Goal: Answer question/provide support: Share knowledge or assist other users

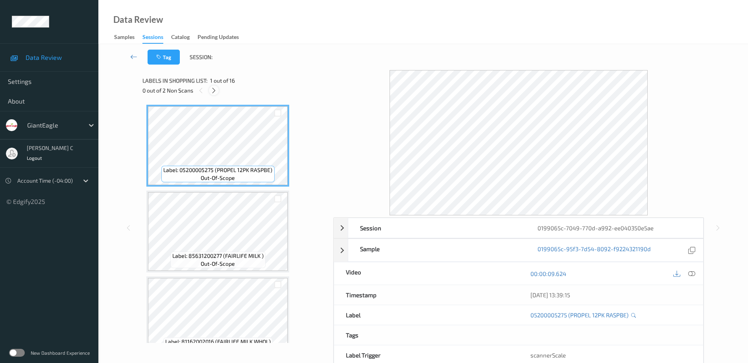
click at [214, 93] on icon at bounding box center [214, 90] width 7 height 7
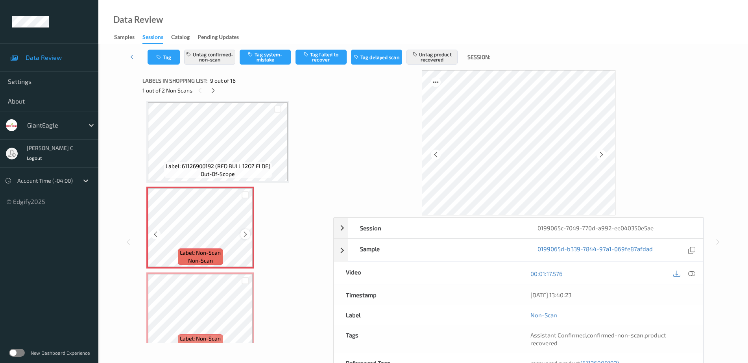
click at [246, 233] on icon at bounding box center [245, 234] width 7 height 7
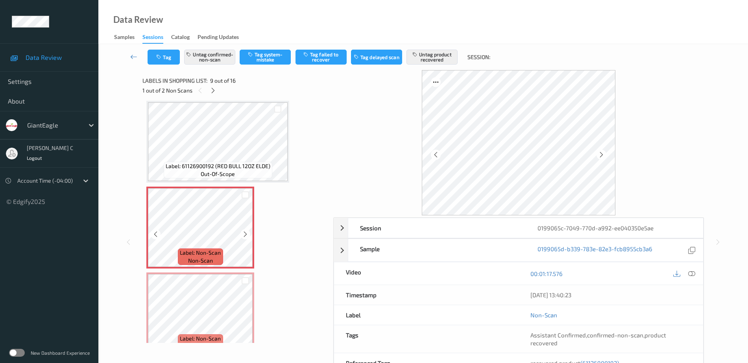
click at [246, 233] on icon at bounding box center [245, 234] width 7 height 7
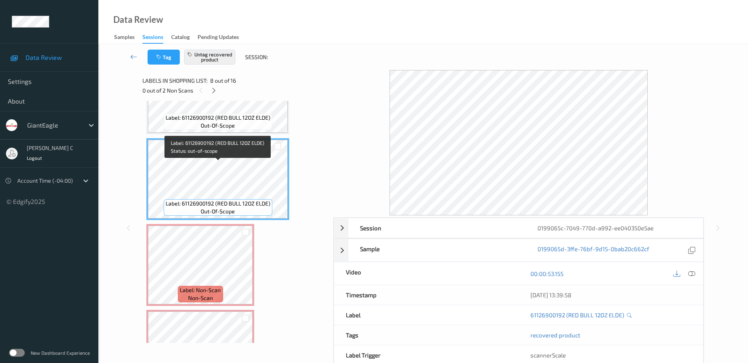
scroll to position [556, 0]
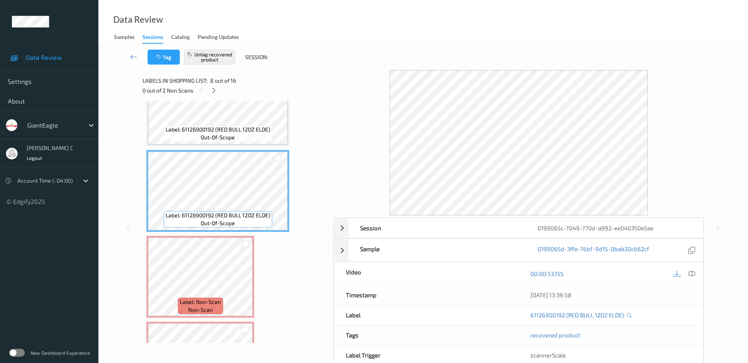
click at [695, 273] on icon at bounding box center [692, 273] width 7 height 7
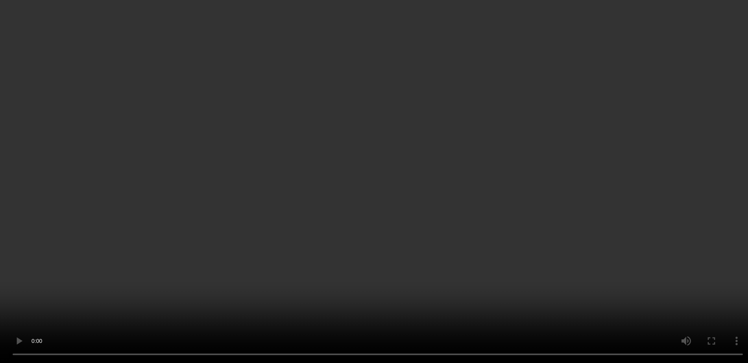
scroll to position [654, 0]
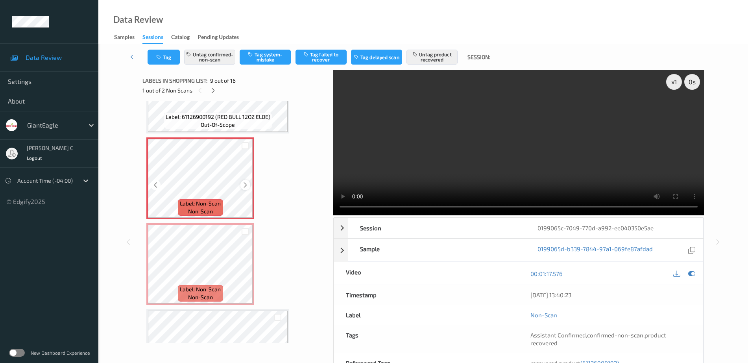
click at [247, 182] on icon at bounding box center [245, 185] width 7 height 7
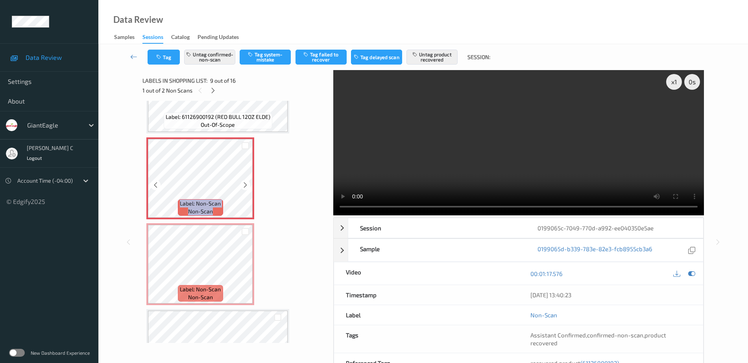
click at [247, 182] on icon at bounding box center [245, 185] width 7 height 7
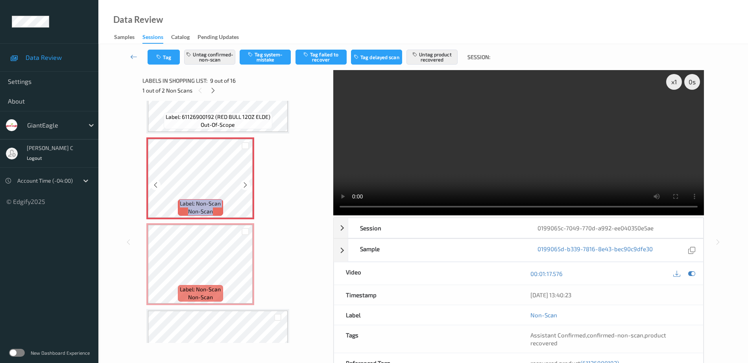
click at [247, 182] on icon at bounding box center [245, 185] width 7 height 7
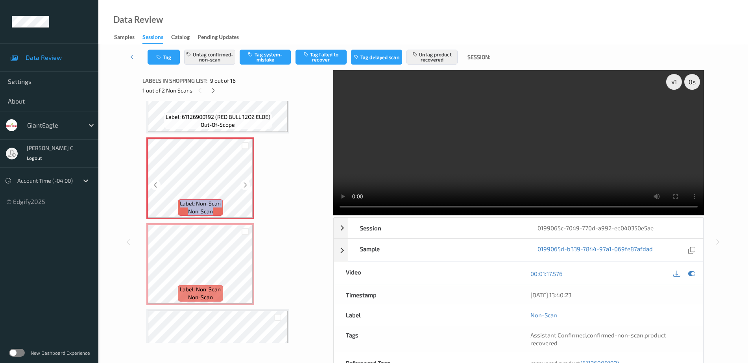
click at [247, 182] on icon at bounding box center [245, 185] width 7 height 7
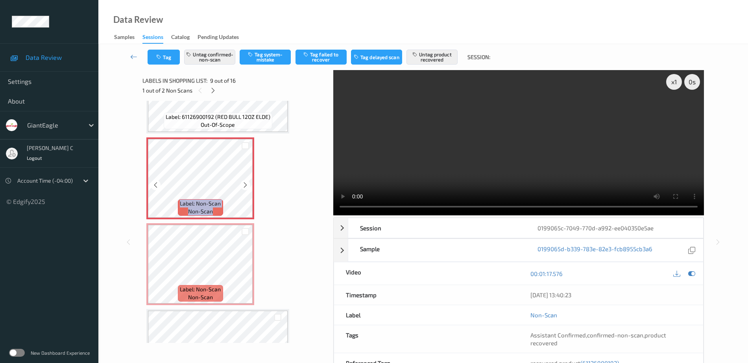
click at [247, 182] on icon at bounding box center [245, 185] width 7 height 7
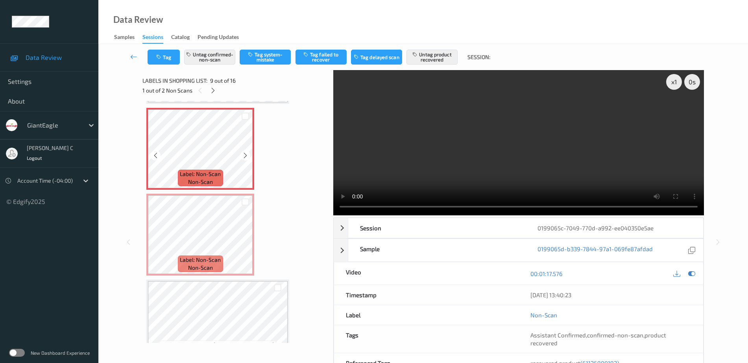
scroll to position [703, 0]
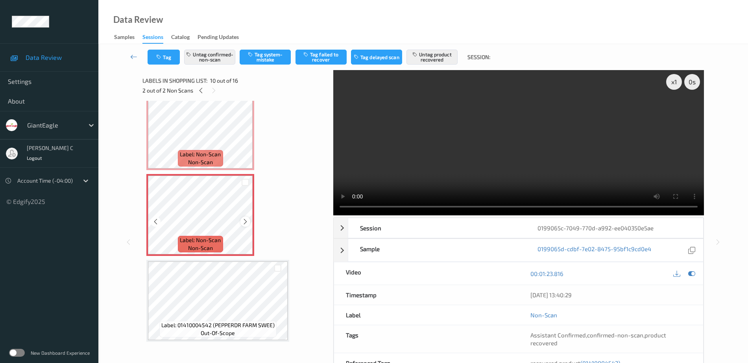
click at [245, 222] on icon at bounding box center [245, 221] width 7 height 7
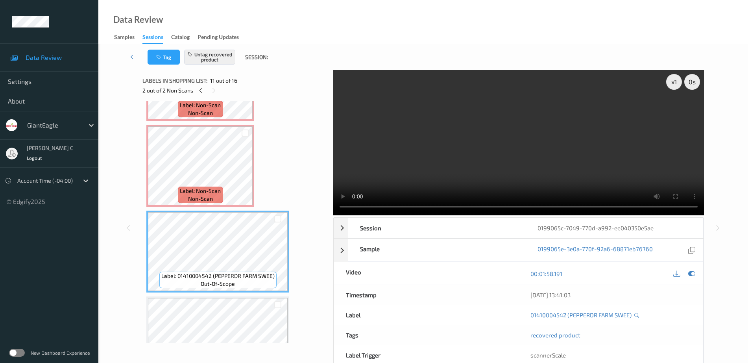
scroll to position [851, 0]
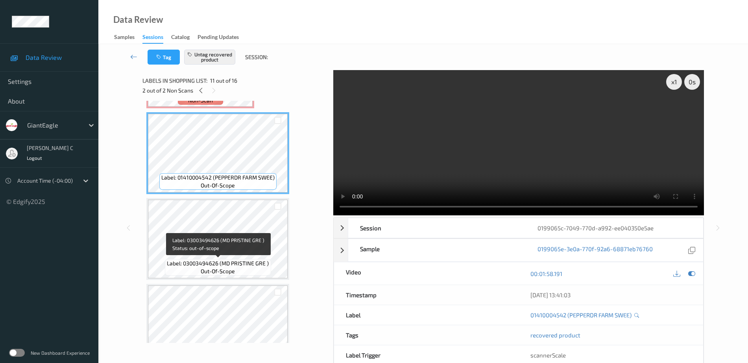
click at [218, 268] on span "out-of-scope" at bounding box center [218, 271] width 34 height 8
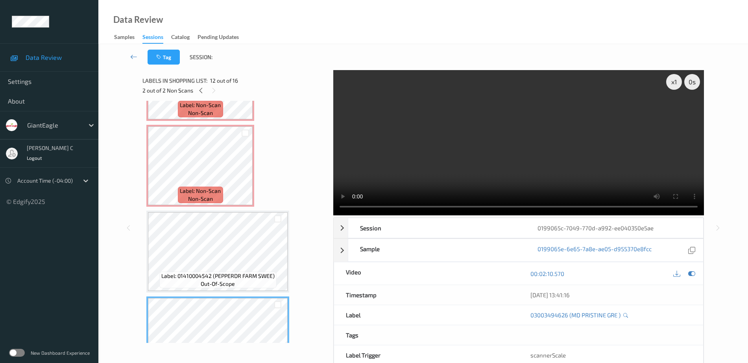
click at [228, 211] on div "Label: 01410004542 (PEPPERDR FARM SWEE) out-of-scope" at bounding box center [217, 252] width 143 height 82
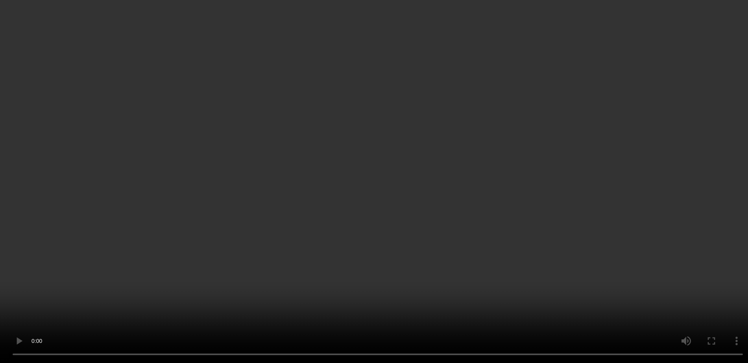
scroll to position [506, 0]
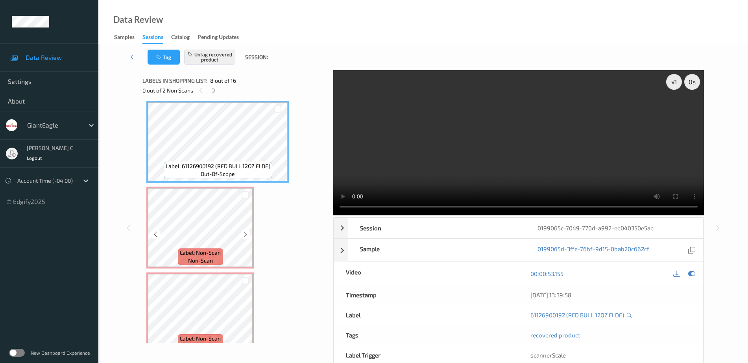
click at [216, 269] on div "Label: 05200005275 (PROPEL 12PK RASPBE) out-of-scope Label: 85631200277 (FAIRLI…" at bounding box center [235, 184] width 178 height 1369
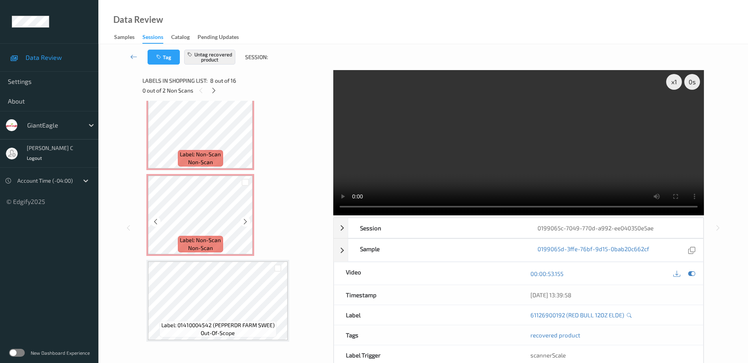
click at [206, 245] on span "non-scan" at bounding box center [200, 248] width 25 height 8
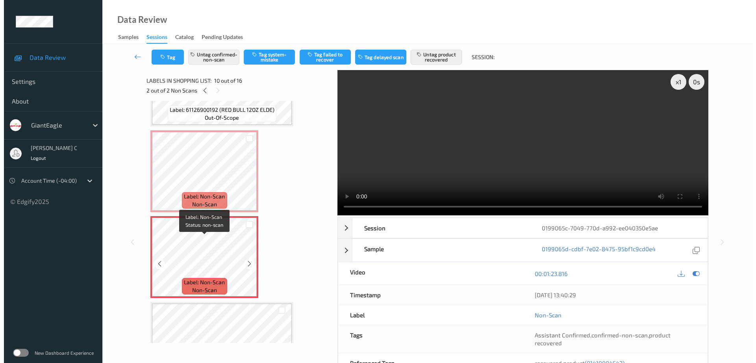
scroll to position [605, 0]
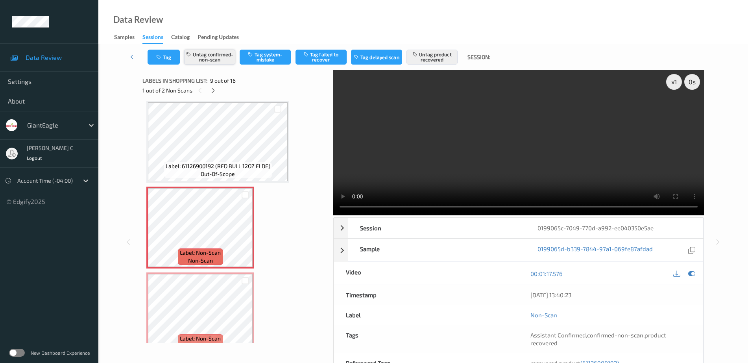
click at [217, 59] on button "Untag confirmed-non-scan" at bounding box center [209, 57] width 51 height 15
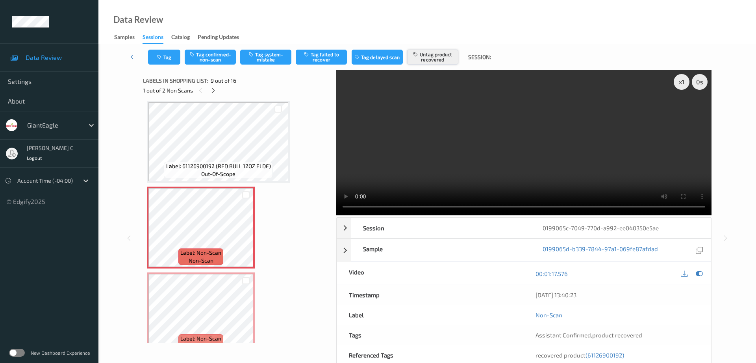
click at [432, 54] on button "Untag product recovered" at bounding box center [432, 57] width 51 height 15
click at [274, 57] on button "Tag system-mistake" at bounding box center [265, 57] width 51 height 15
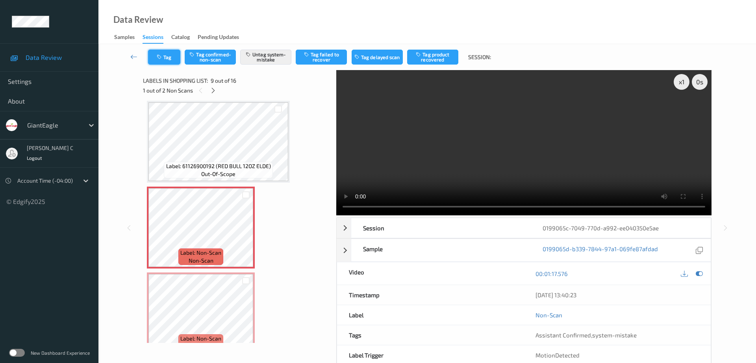
click at [166, 57] on button "Tag" at bounding box center [164, 57] width 32 height 15
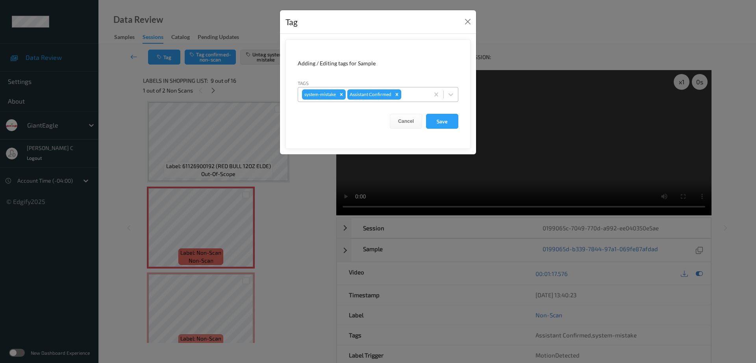
click at [421, 99] on div at bounding box center [414, 94] width 22 height 9
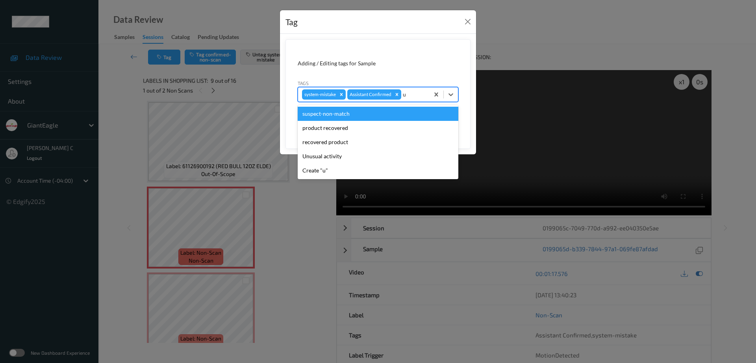
type input "un"
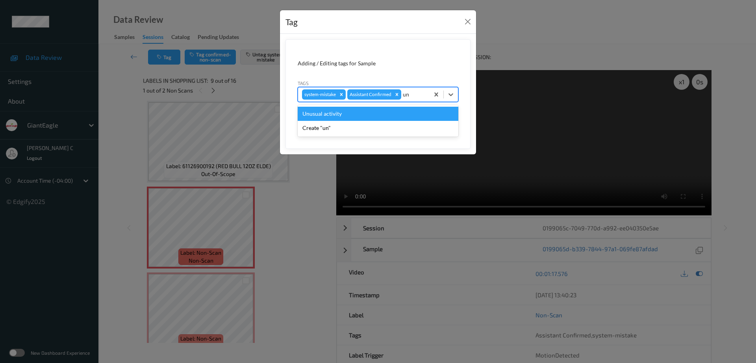
click at [333, 113] on div "Unusual activity" at bounding box center [378, 114] width 161 height 14
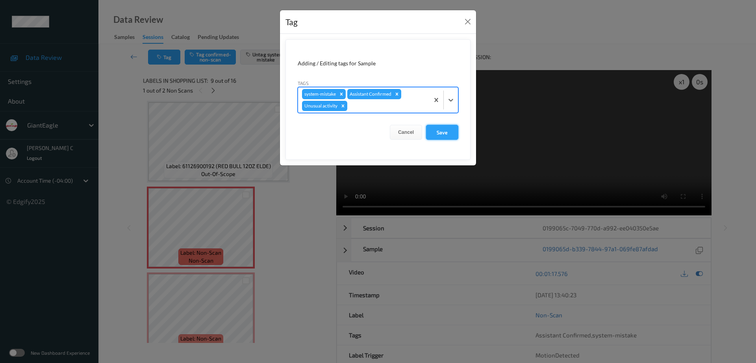
click at [439, 128] on button "Save" at bounding box center [442, 132] width 32 height 15
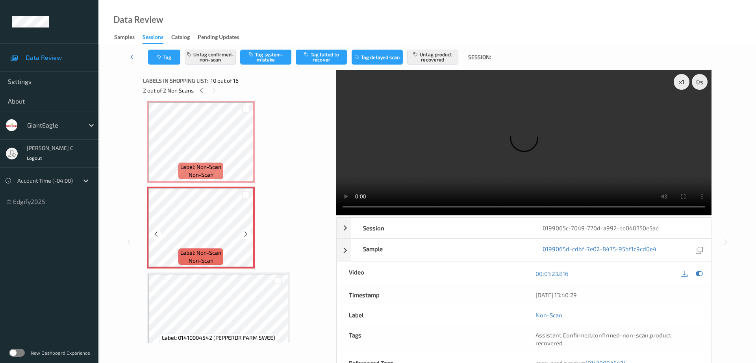
scroll to position [703, 0]
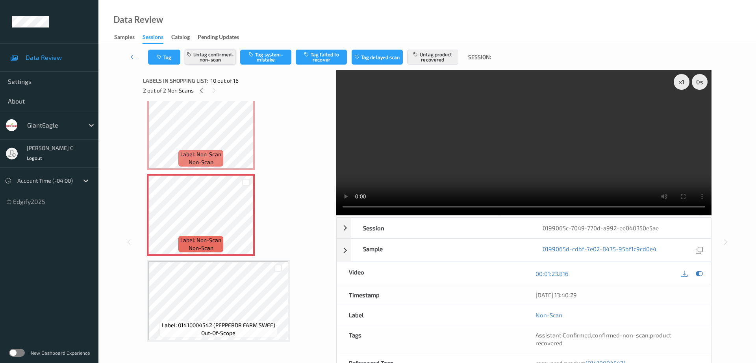
click at [226, 54] on button "Untag confirmed-non-scan" at bounding box center [210, 57] width 51 height 15
click at [436, 54] on button "Untag product recovered" at bounding box center [432, 57] width 51 height 15
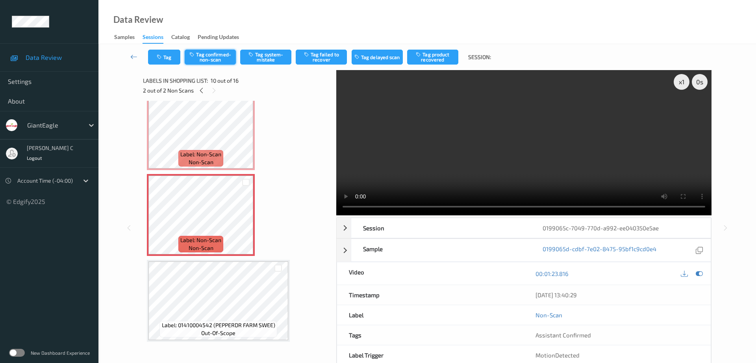
click at [210, 61] on button "Tag confirmed-non-scan" at bounding box center [210, 57] width 51 height 15
click at [433, 59] on button "Tag product recovered" at bounding box center [432, 57] width 51 height 15
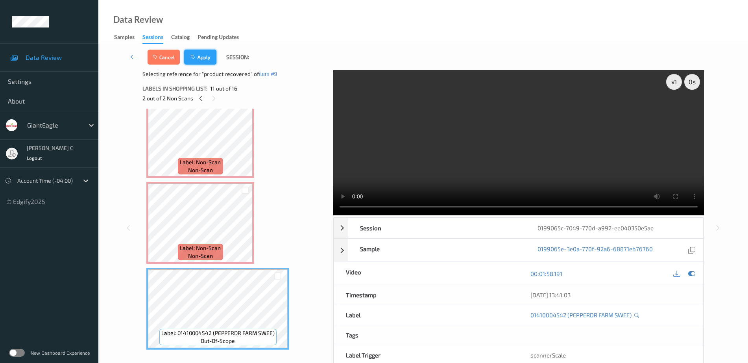
click at [199, 57] on button "Apply" at bounding box center [200, 57] width 32 height 15
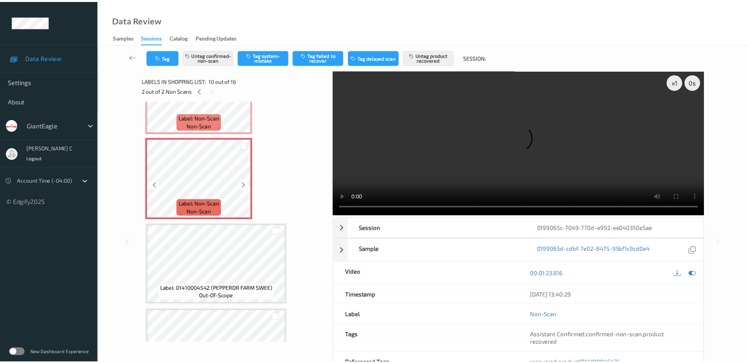
scroll to position [691, 0]
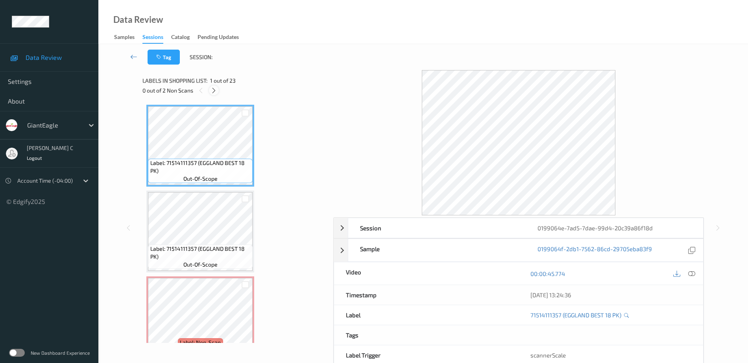
click at [216, 89] on icon at bounding box center [214, 90] width 7 height 7
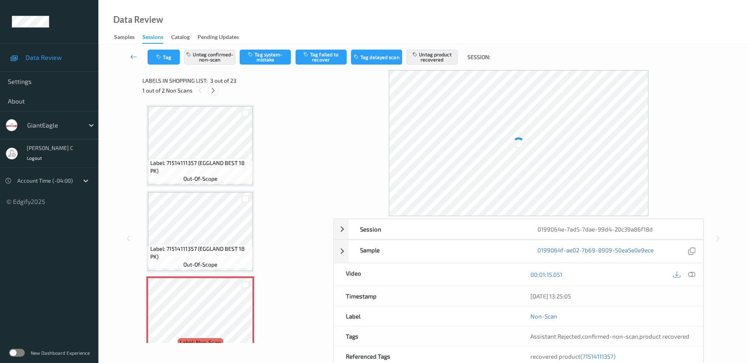
scroll to position [90, 0]
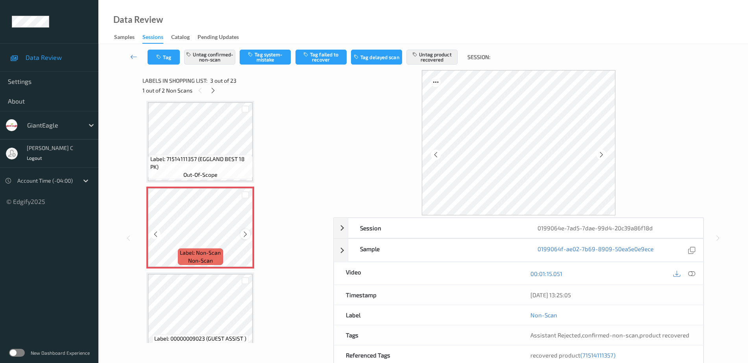
click at [243, 236] on icon at bounding box center [245, 234] width 7 height 7
click at [200, 168] on span "Label: 71514111357 (EGGLAND BEST 18 PK)" at bounding box center [200, 163] width 101 height 16
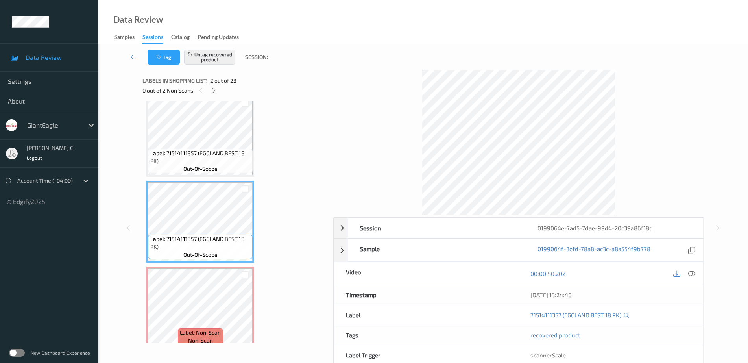
scroll to position [0, 0]
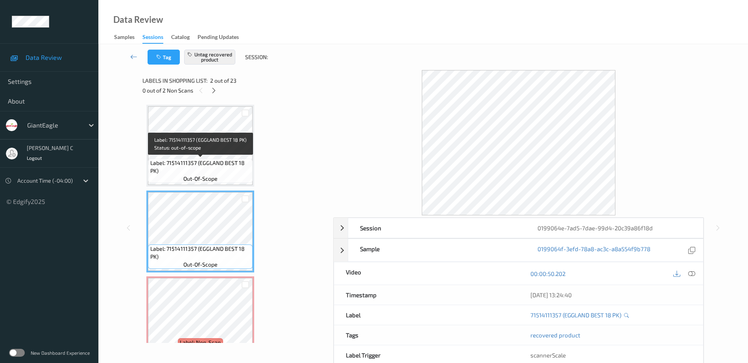
click at [209, 170] on span "Label: 71514111357 (EGGLAND BEST 18 PK)" at bounding box center [200, 167] width 101 height 16
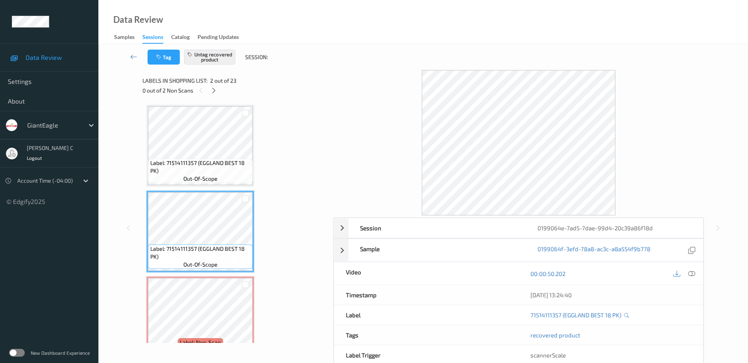
scroll to position [49, 0]
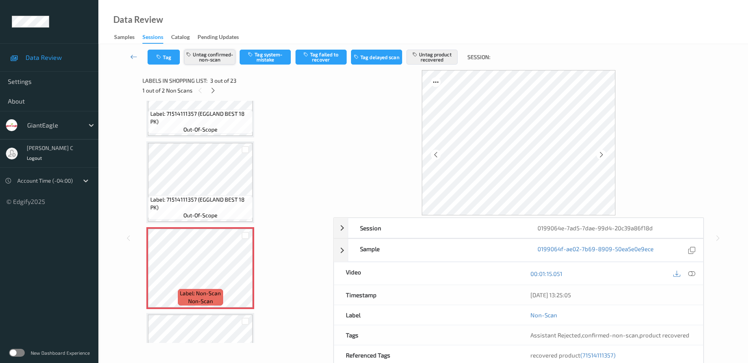
click at [215, 54] on button "Untag confirmed-non-scan" at bounding box center [209, 57] width 51 height 15
click at [438, 52] on button "Untag product recovered" at bounding box center [432, 57] width 51 height 15
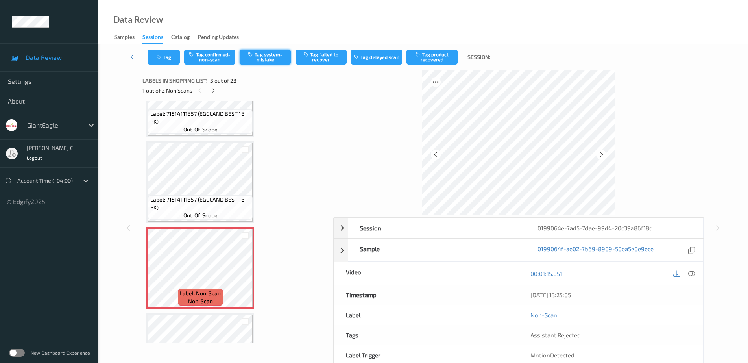
click at [272, 57] on button "Tag system-mistake" at bounding box center [265, 57] width 51 height 15
click at [164, 56] on button "Tag" at bounding box center [164, 57] width 32 height 15
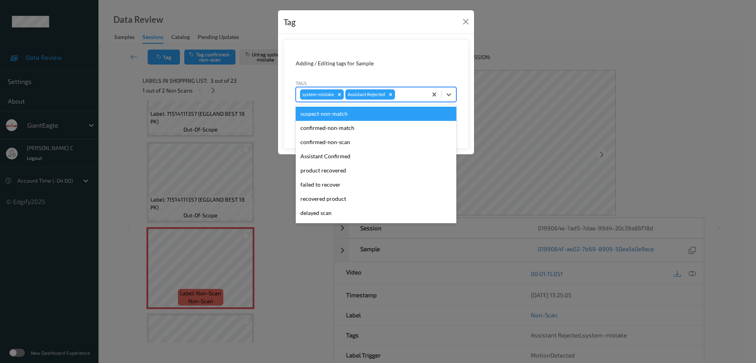
click at [417, 98] on div at bounding box center [409, 94] width 27 height 9
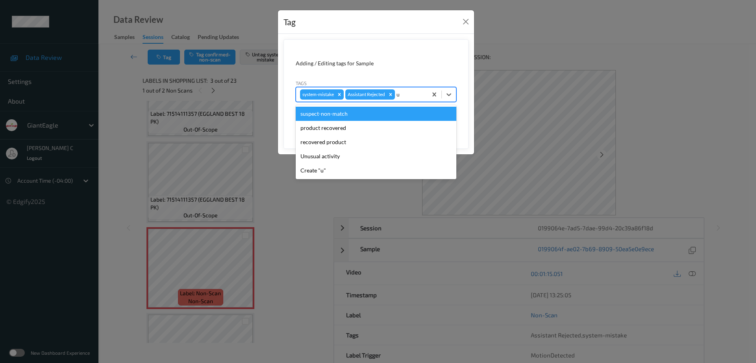
type input "un"
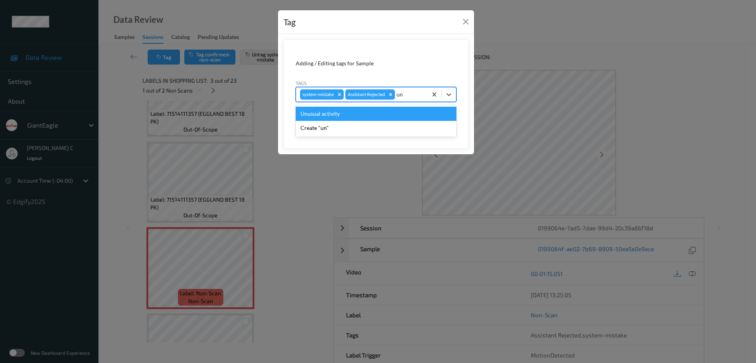
click at [348, 117] on div "Unusual activity" at bounding box center [376, 114] width 161 height 14
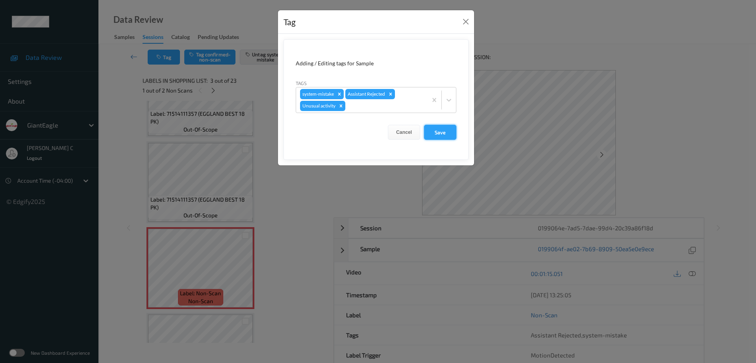
click at [439, 136] on button "Save" at bounding box center [440, 132] width 32 height 15
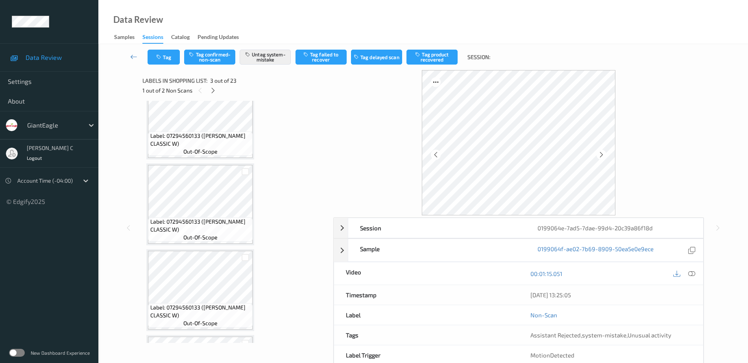
scroll to position [443, 0]
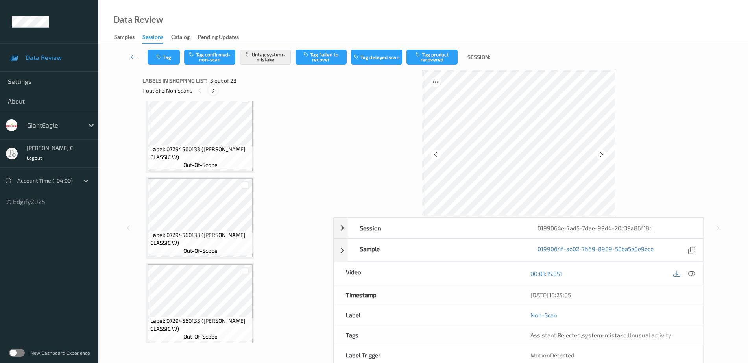
click at [212, 89] on icon at bounding box center [213, 90] width 7 height 7
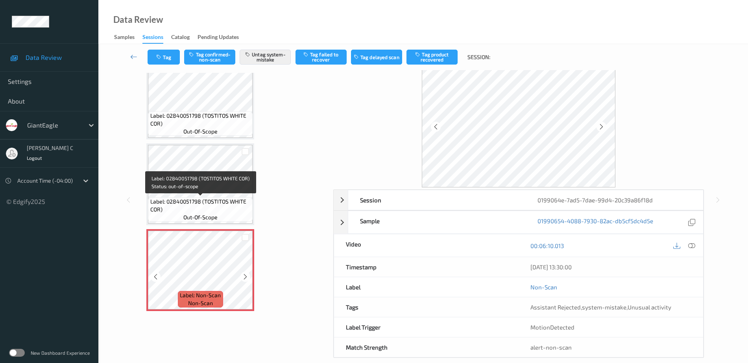
scroll to position [39, 0]
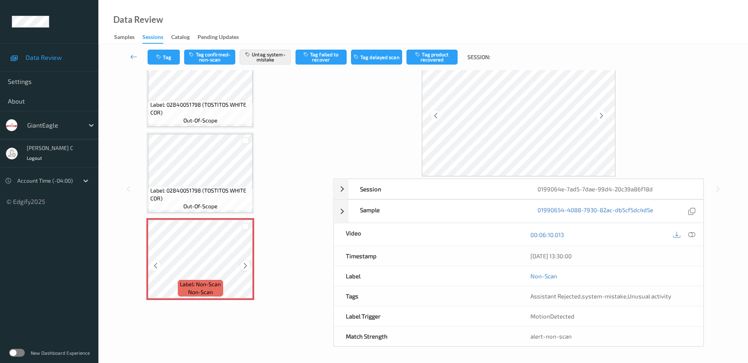
click at [242, 263] on icon at bounding box center [245, 265] width 7 height 7
click at [243, 264] on icon at bounding box center [245, 265] width 7 height 7
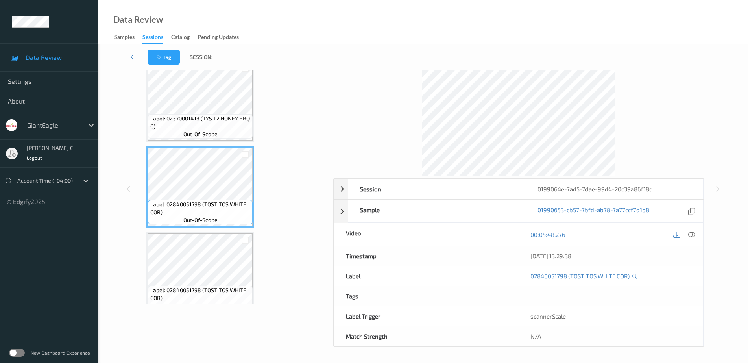
scroll to position [1539, 0]
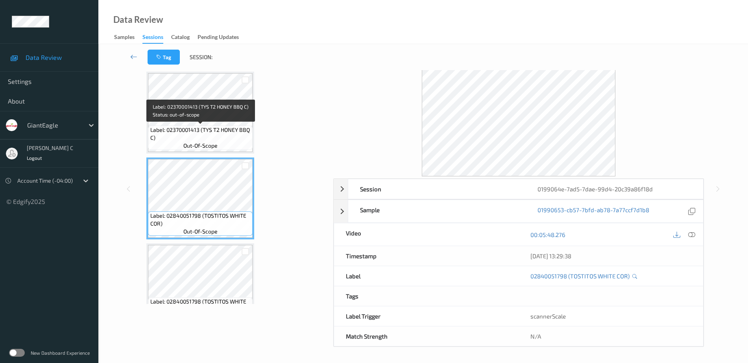
click at [202, 134] on span "Label: 02370001413 (TYS T2 HONEY BBQ C)" at bounding box center [200, 134] width 101 height 16
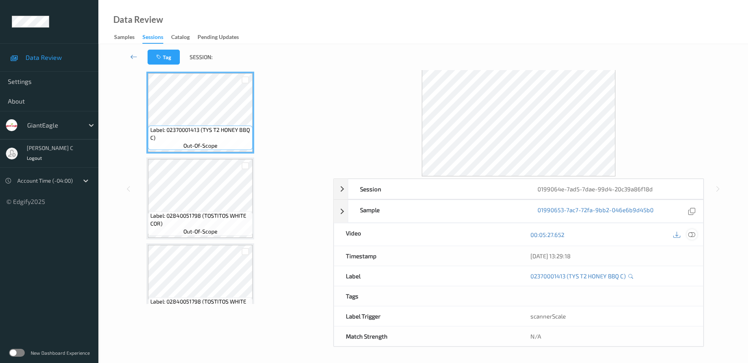
click at [693, 236] on icon at bounding box center [692, 234] width 7 height 7
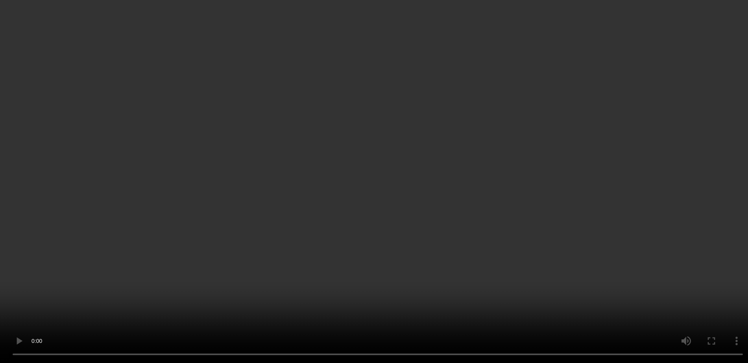
scroll to position [506, 0]
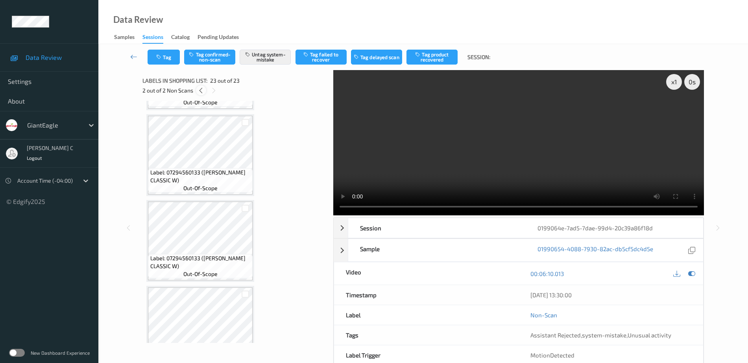
click at [204, 87] on icon at bounding box center [201, 90] width 7 height 7
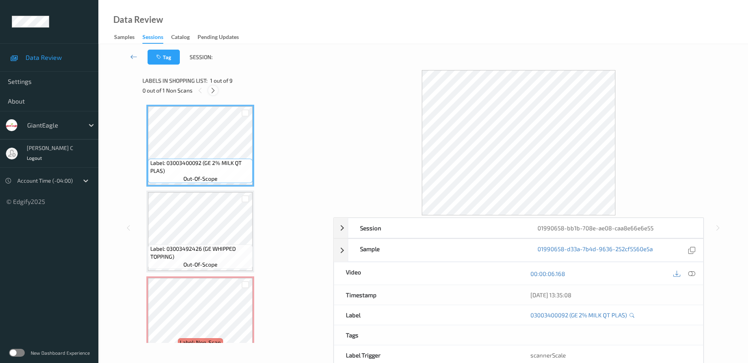
click at [213, 94] on div at bounding box center [213, 90] width 10 height 10
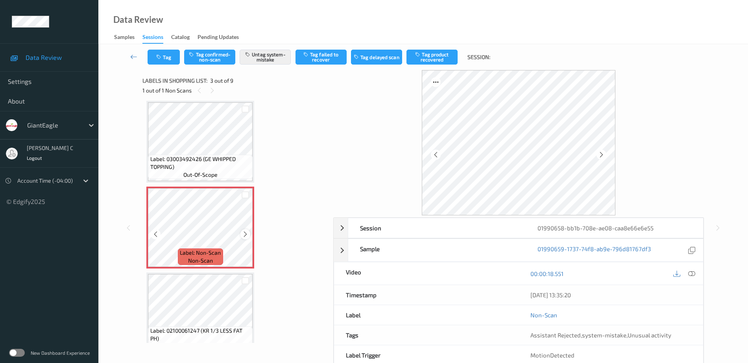
click at [248, 234] on icon at bounding box center [245, 234] width 7 height 7
click at [224, 161] on span "Label: 03003492426 (GE WHIPPED TOPPING)" at bounding box center [200, 163] width 101 height 16
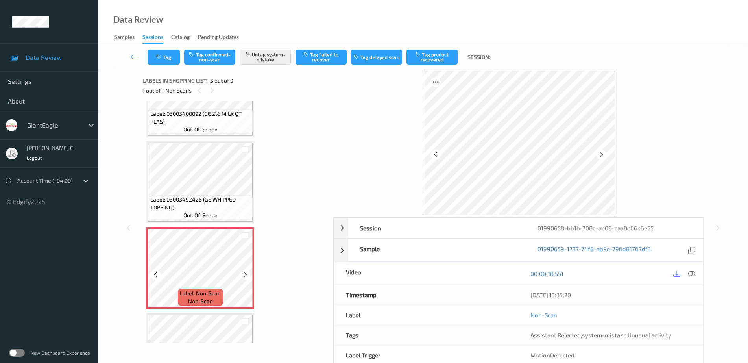
scroll to position [98, 0]
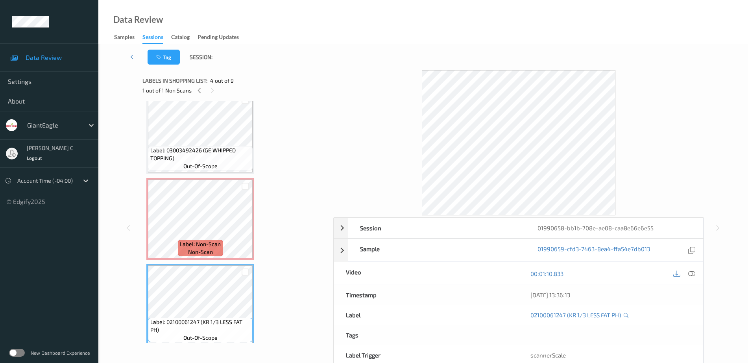
click at [213, 240] on div "Label: Non-Scan non-scan" at bounding box center [200, 248] width 45 height 17
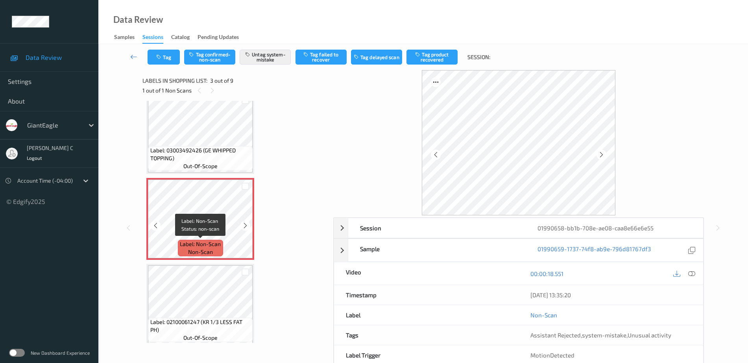
click at [209, 170] on div "Label: 03003492426 (GE WHIPPED TOPPING) out-of-scope" at bounding box center [200, 158] width 105 height 24
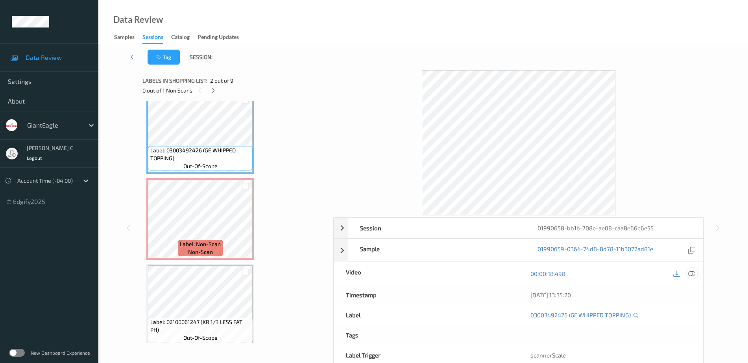
click at [695, 275] on icon at bounding box center [692, 273] width 7 height 7
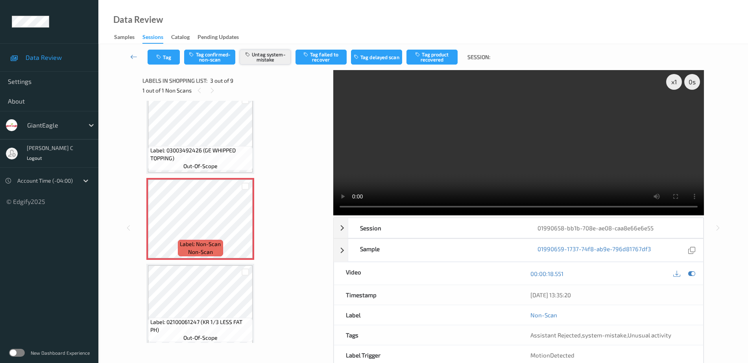
click at [276, 63] on button "Untag system-mistake" at bounding box center [265, 57] width 51 height 15
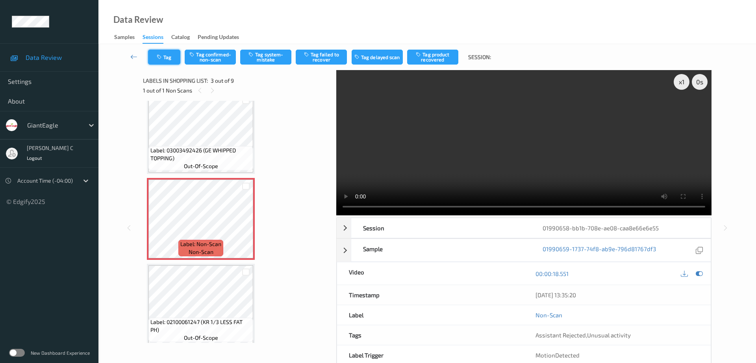
click at [176, 52] on button "Tag" at bounding box center [164, 57] width 32 height 15
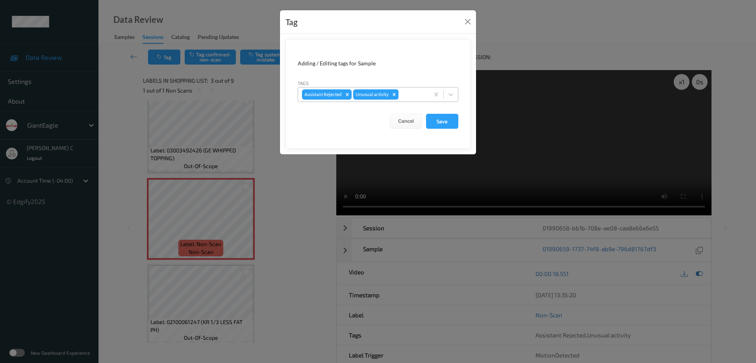
click at [398, 95] on div "Remove Unusual activity" at bounding box center [394, 94] width 9 height 10
click at [444, 128] on button "Save" at bounding box center [442, 121] width 32 height 15
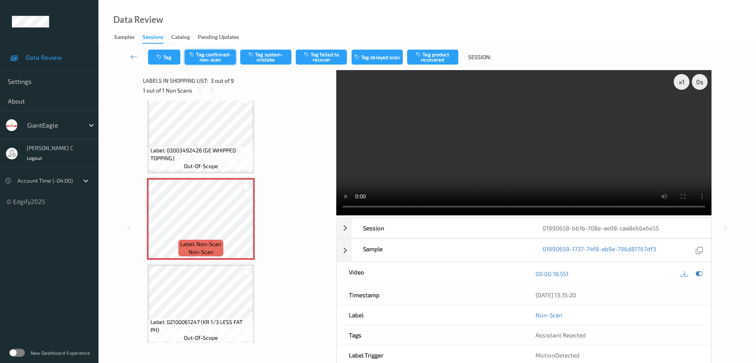
click at [204, 54] on button "Tag confirmed-non-scan" at bounding box center [210, 57] width 51 height 15
click at [434, 56] on button "Tag product recovered" at bounding box center [432, 57] width 51 height 15
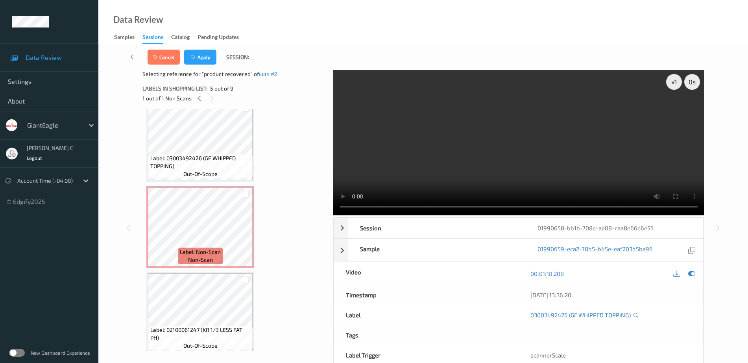
scroll to position [197, 0]
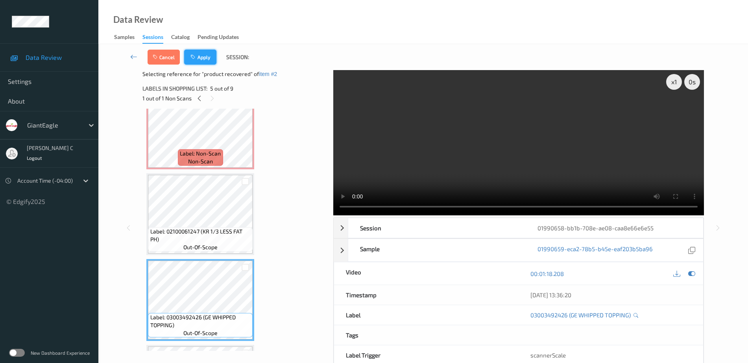
click at [204, 56] on button "Apply" at bounding box center [200, 57] width 32 height 15
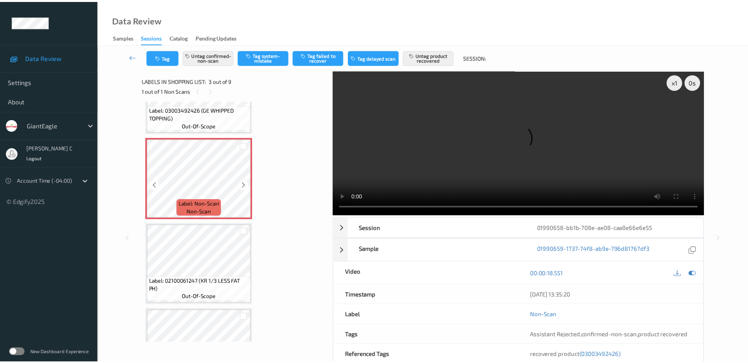
scroll to position [188, 0]
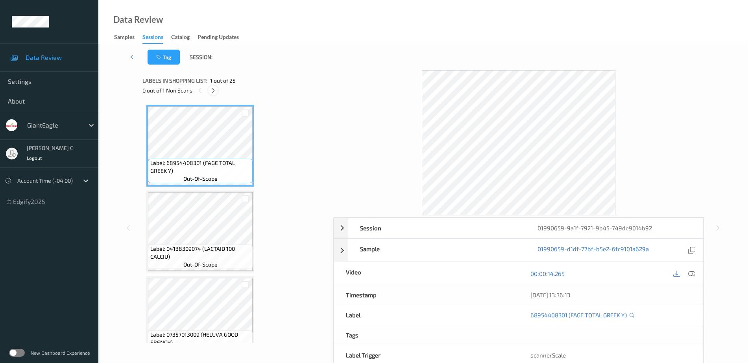
click at [215, 87] on icon at bounding box center [213, 90] width 7 height 7
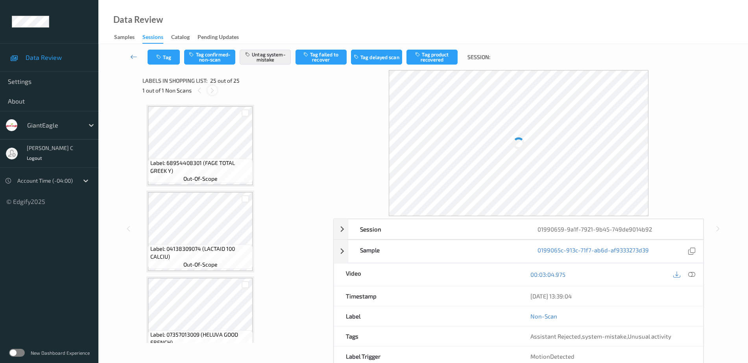
scroll to position [1908, 0]
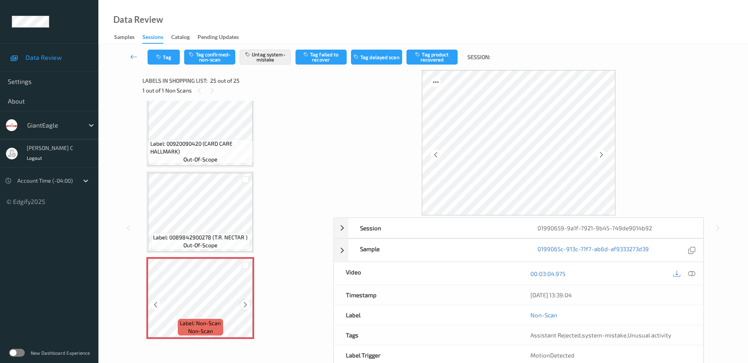
click at [248, 302] on icon at bounding box center [245, 304] width 7 height 7
click at [247, 302] on icon at bounding box center [245, 304] width 7 height 7
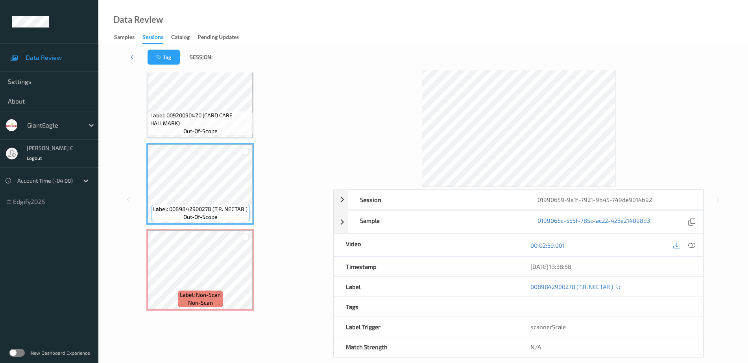
scroll to position [39, 0]
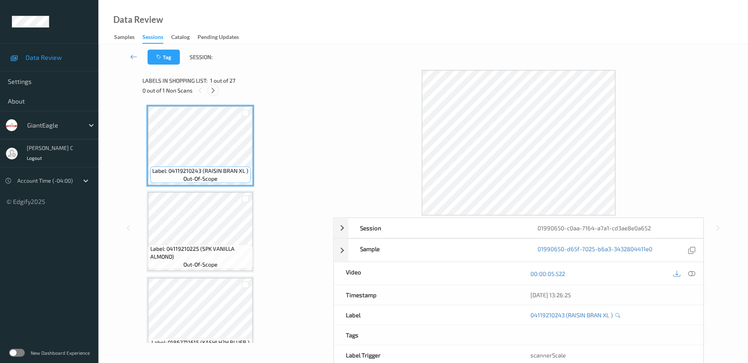
click at [215, 89] on icon at bounding box center [213, 90] width 7 height 7
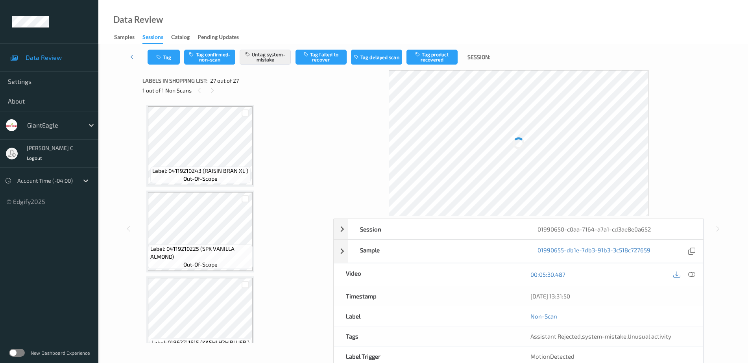
scroll to position [2079, 0]
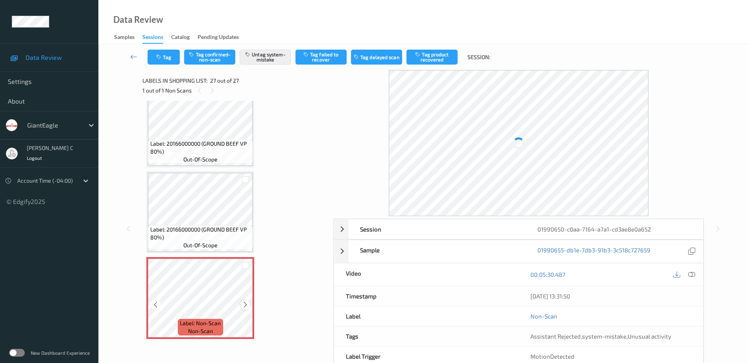
click at [246, 303] on icon at bounding box center [245, 304] width 7 height 7
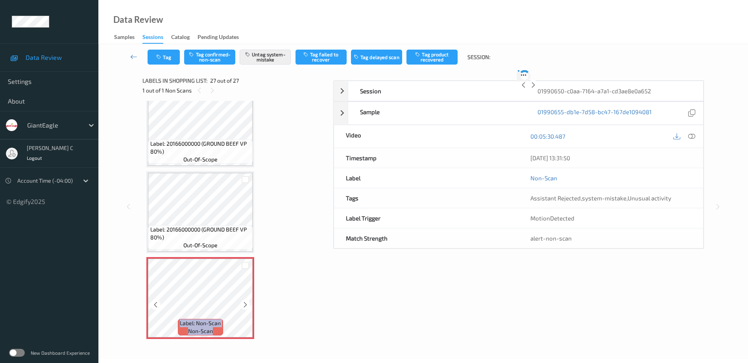
click at [246, 303] on icon at bounding box center [245, 304] width 7 height 7
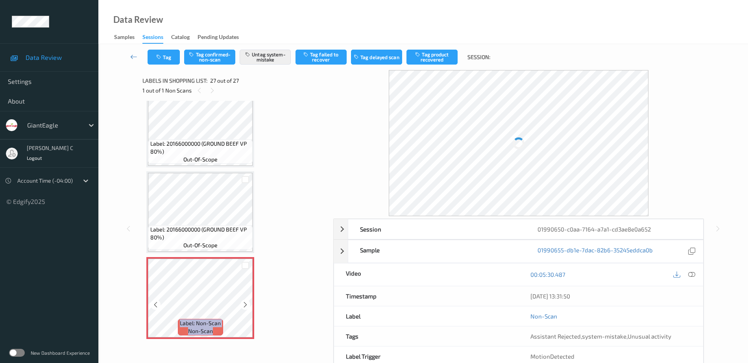
click at [246, 303] on icon at bounding box center [245, 304] width 7 height 7
click at [222, 228] on span "Label: 20166000000 (GROUND BEEF VP 80%)" at bounding box center [200, 234] width 101 height 16
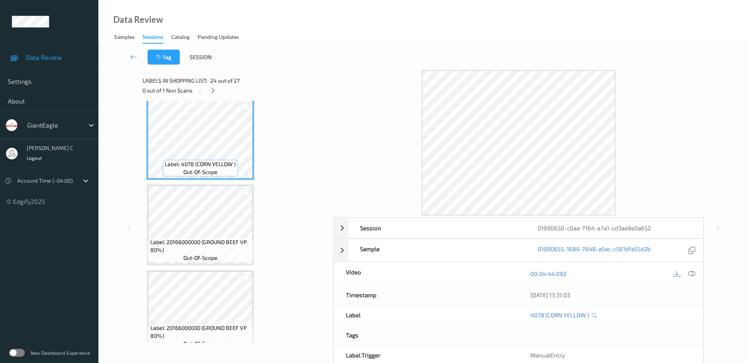
scroll to position [1932, 0]
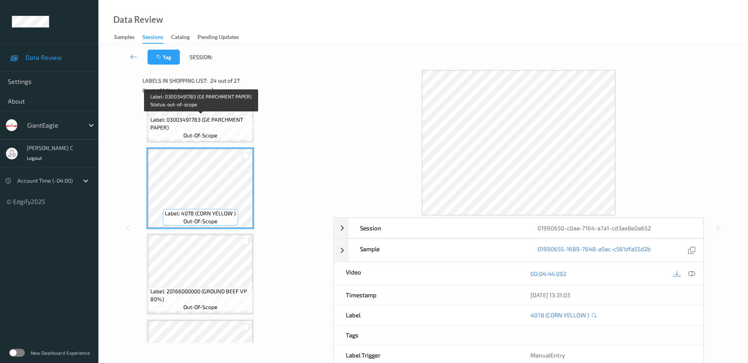
click at [210, 136] on span "out-of-scope" at bounding box center [200, 136] width 34 height 8
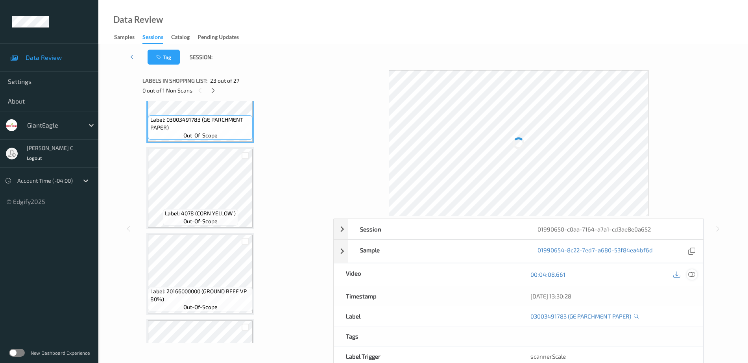
click at [692, 274] on icon at bounding box center [692, 274] width 7 height 7
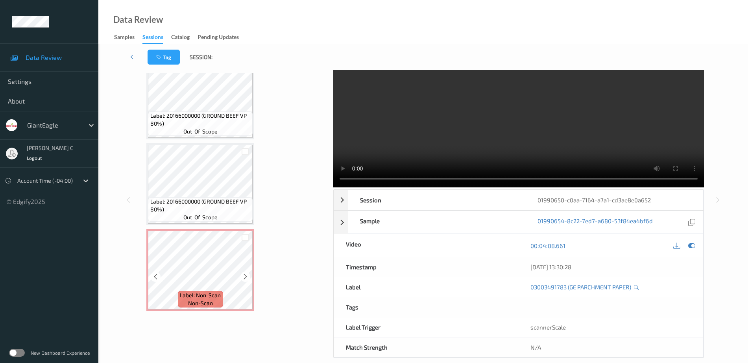
scroll to position [39, 0]
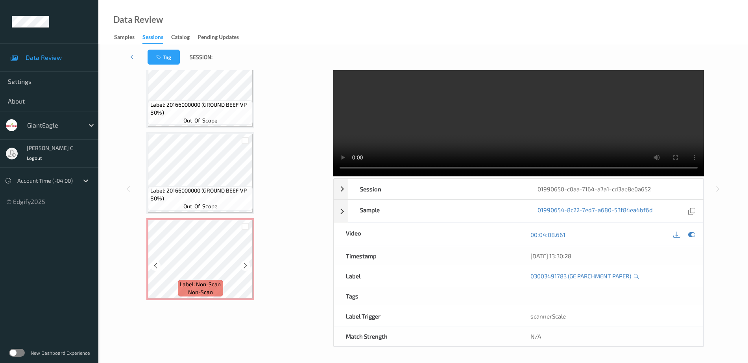
click at [202, 189] on span "Label: 20166000000 (GROUND BEEF VP 80%)" at bounding box center [200, 195] width 101 height 16
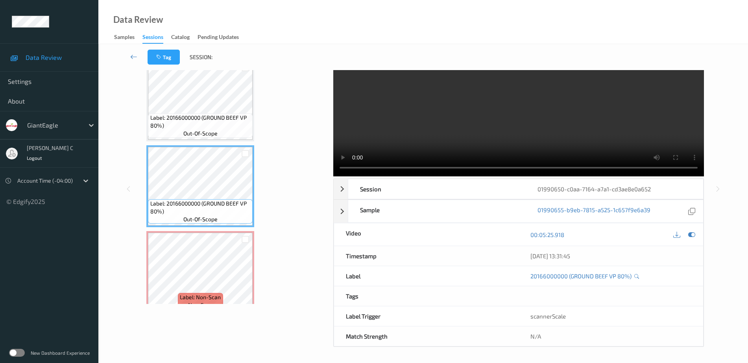
scroll to position [2079, 0]
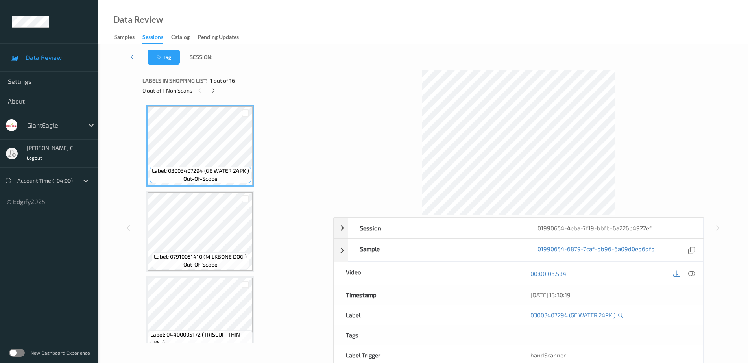
click at [218, 93] on div "0 out of 1 Non Scans" at bounding box center [235, 90] width 185 height 10
click at [210, 86] on div at bounding box center [213, 90] width 10 height 10
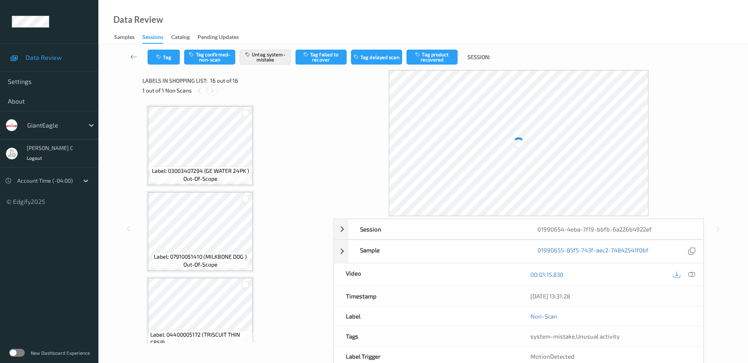
scroll to position [1135, 0]
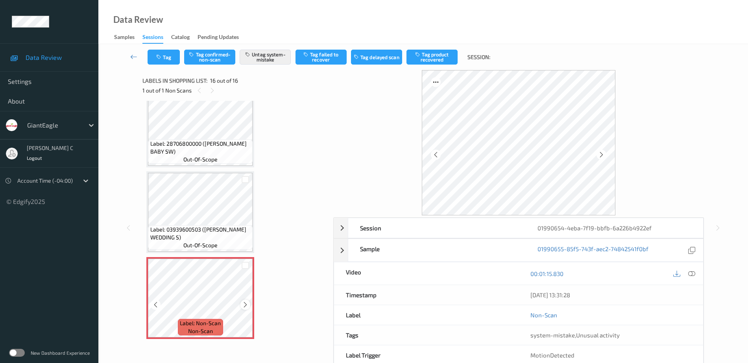
click at [243, 306] on icon at bounding box center [245, 304] width 7 height 7
click at [215, 226] on span "Label: 03939600503 (DENUNZIO WEDDING S)" at bounding box center [200, 234] width 101 height 16
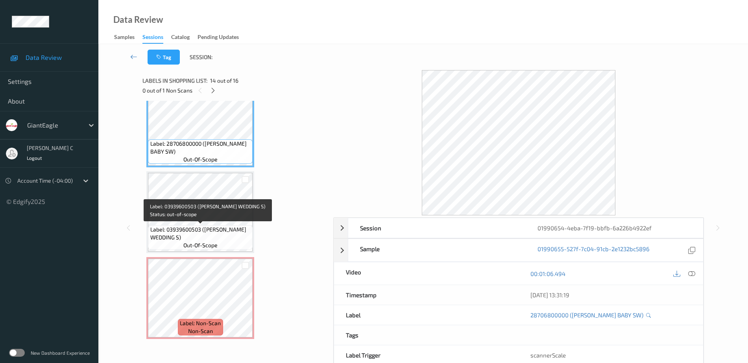
click at [198, 228] on span "Label: 03939600503 (DENUNZIO WEDDING S)" at bounding box center [200, 234] width 101 height 16
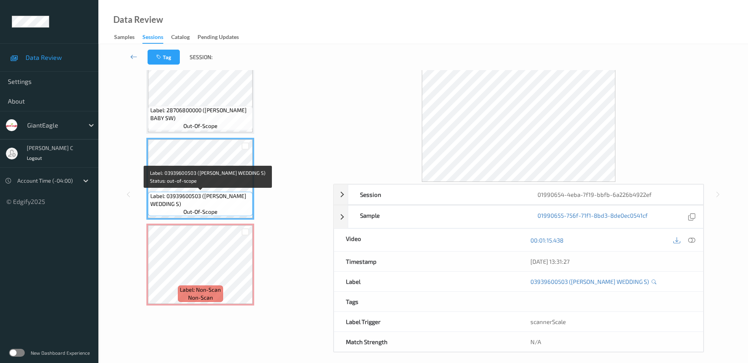
scroll to position [39, 0]
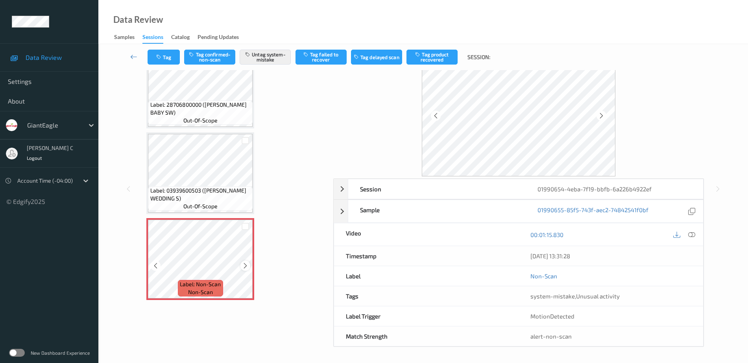
click at [244, 264] on icon at bounding box center [245, 265] width 7 height 7
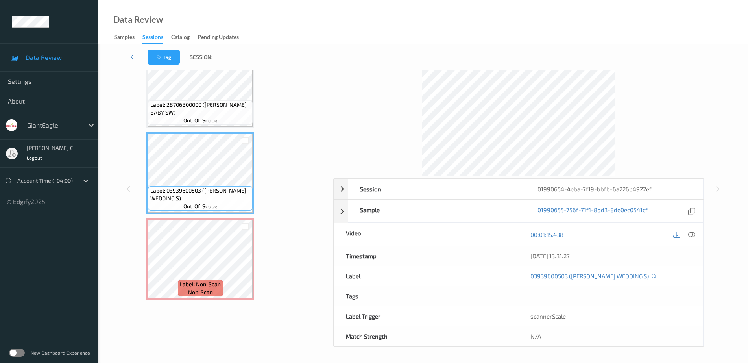
click at [175, 114] on span "Label: 28706800000 (GUGGISBERG BABY SW)" at bounding box center [200, 109] width 101 height 16
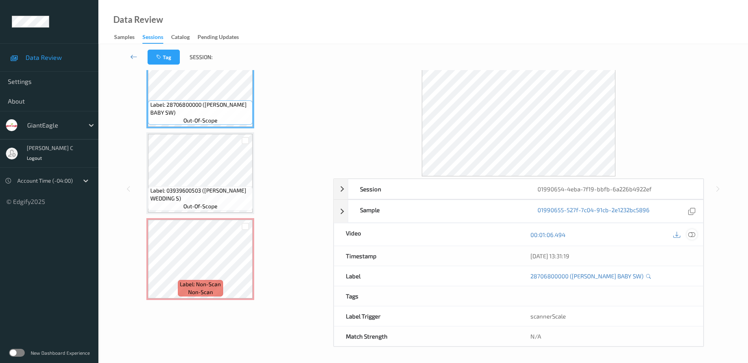
click at [693, 235] on icon at bounding box center [692, 234] width 7 height 7
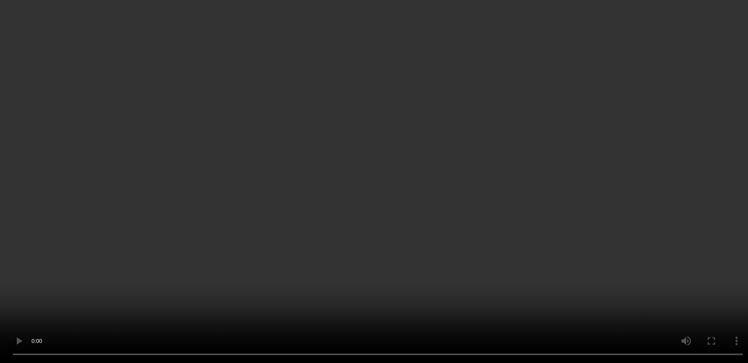
scroll to position [1135, 0]
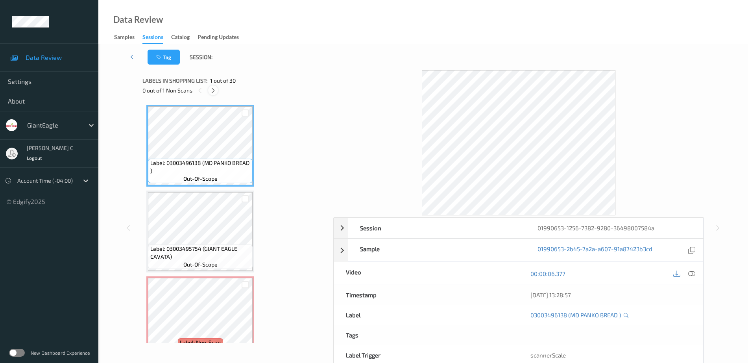
click at [213, 91] on icon at bounding box center [213, 90] width 7 height 7
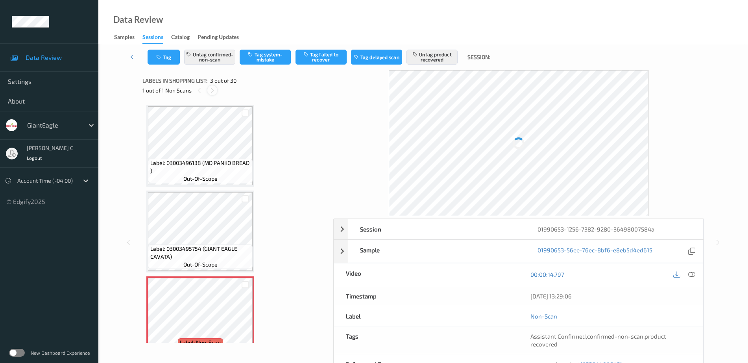
scroll to position [90, 0]
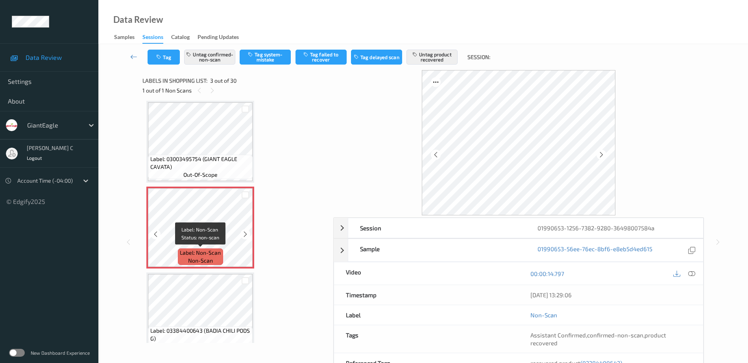
click at [213, 249] on span "Label: Non-Scan" at bounding box center [200, 253] width 41 height 8
click at [245, 236] on icon at bounding box center [245, 234] width 7 height 7
click at [228, 165] on span "Label: 03003495754 (GIANT EAGLE CAVATA)" at bounding box center [200, 163] width 101 height 16
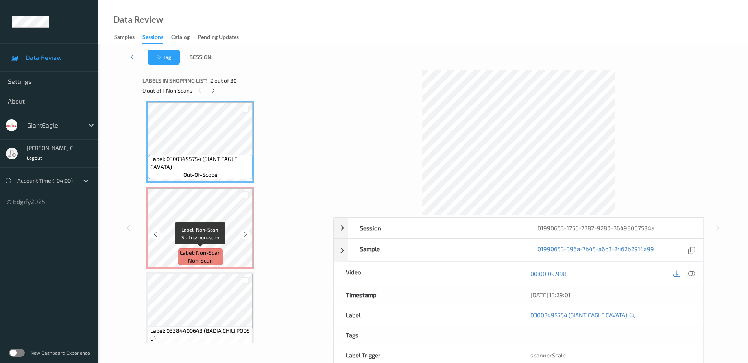
click at [208, 251] on span "Label: Non-Scan" at bounding box center [200, 253] width 41 height 8
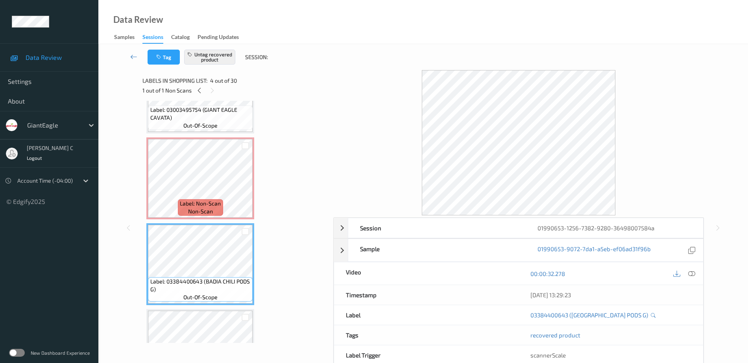
scroll to position [41, 0]
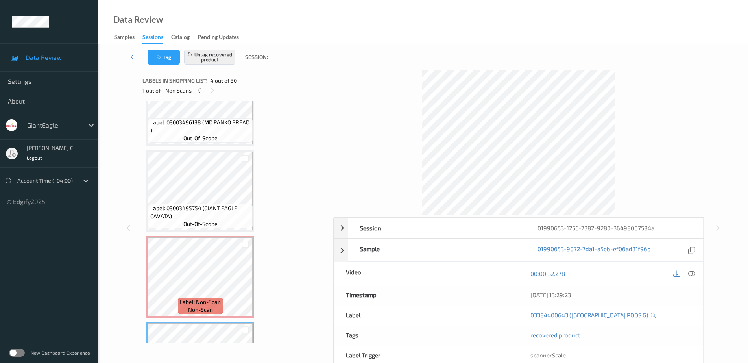
click at [200, 211] on span "Label: 03003495754 (GIANT EAGLE CAVATA)" at bounding box center [200, 212] width 101 height 16
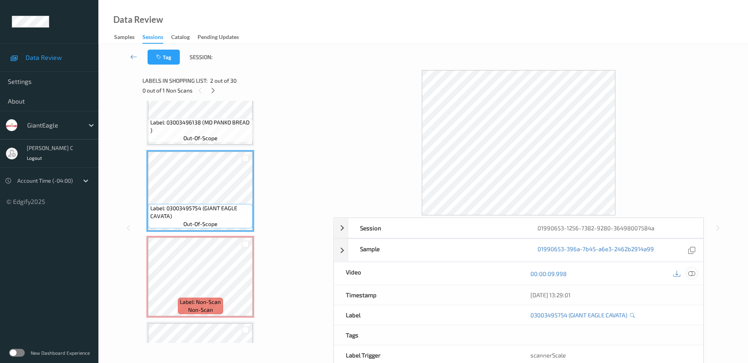
click at [691, 274] on icon at bounding box center [692, 273] width 7 height 7
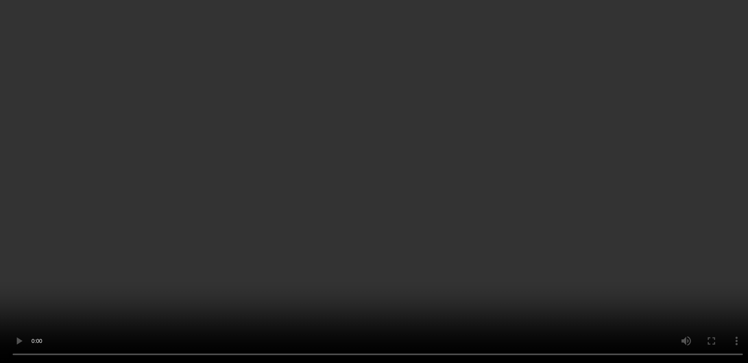
scroll to position [139, 0]
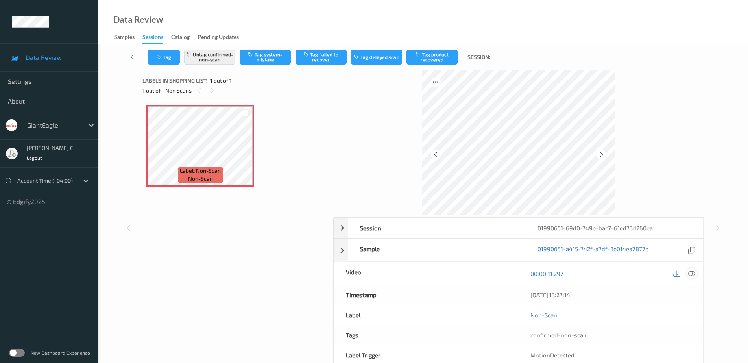
click at [691, 274] on icon at bounding box center [692, 273] width 7 height 7
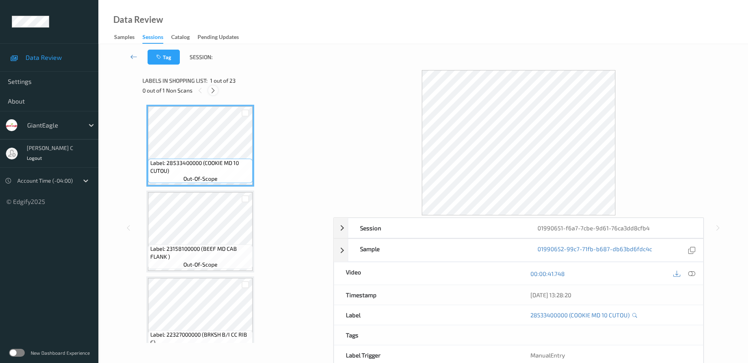
click at [213, 89] on icon at bounding box center [213, 90] width 7 height 7
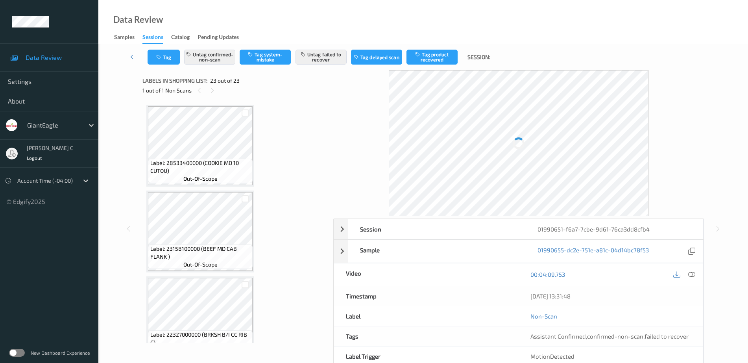
scroll to position [1736, 0]
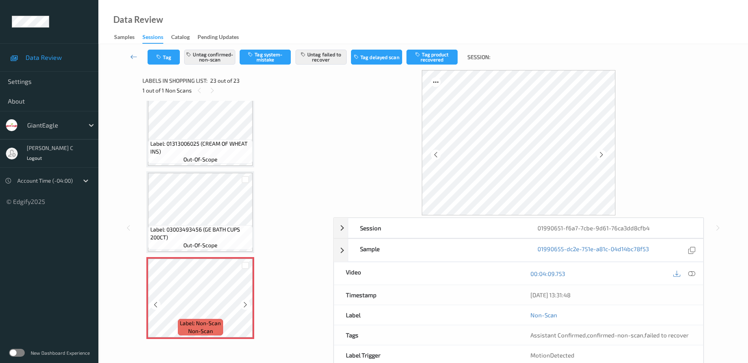
click at [243, 302] on icon at bounding box center [245, 304] width 7 height 7
click at [212, 237] on span "Label: 03003493456 (GE BATH CUPS 200CT)" at bounding box center [200, 234] width 101 height 16
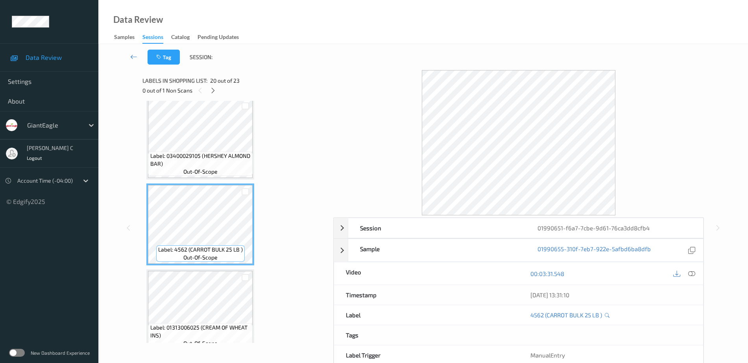
scroll to position [1539, 0]
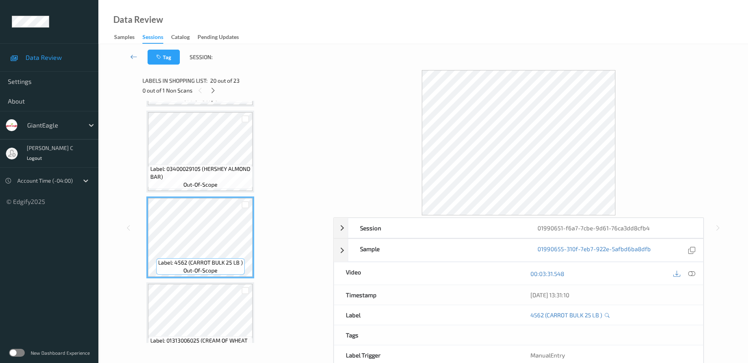
click at [196, 175] on span "Label: 03400029105 (HERSHEY ALMOND BAR)" at bounding box center [200, 173] width 101 height 16
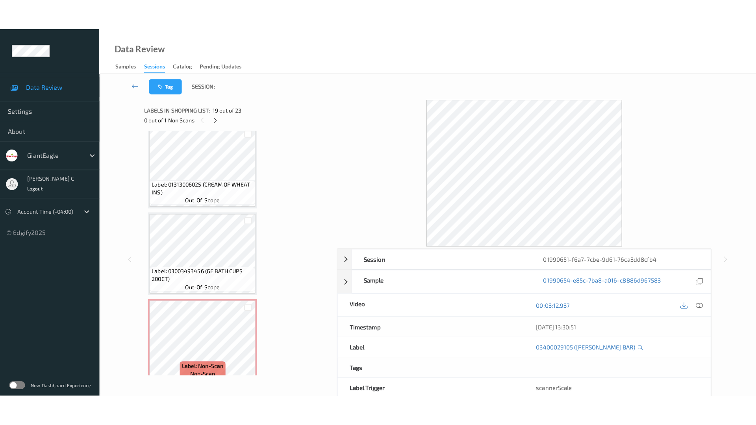
scroll to position [1736, 0]
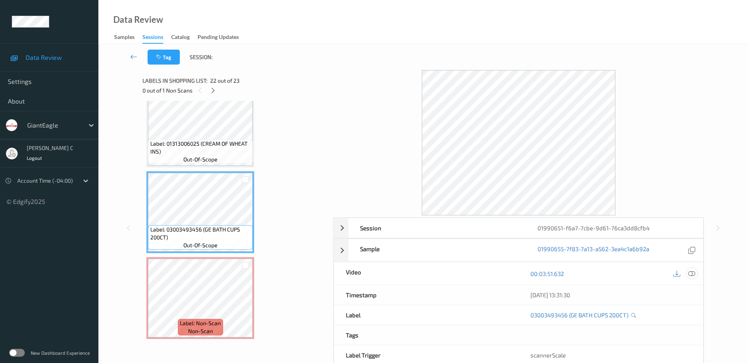
click at [693, 276] on icon at bounding box center [692, 273] width 7 height 7
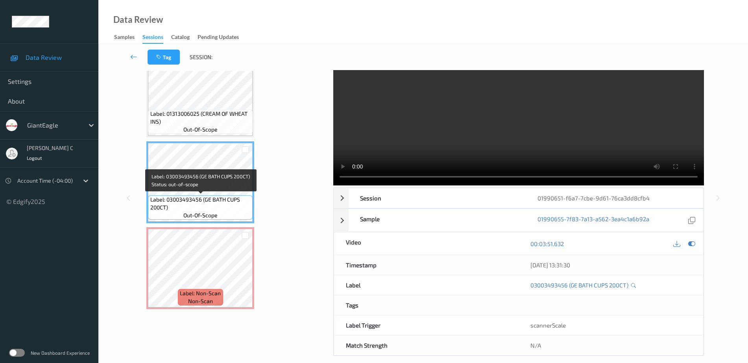
scroll to position [39, 0]
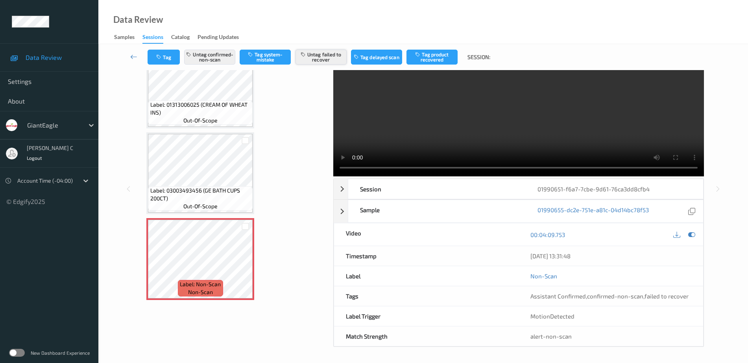
click at [332, 55] on button "Untag failed to recover" at bounding box center [321, 57] width 51 height 15
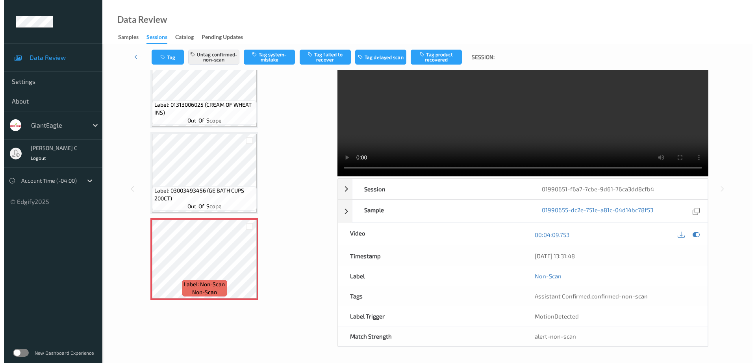
scroll to position [0, 0]
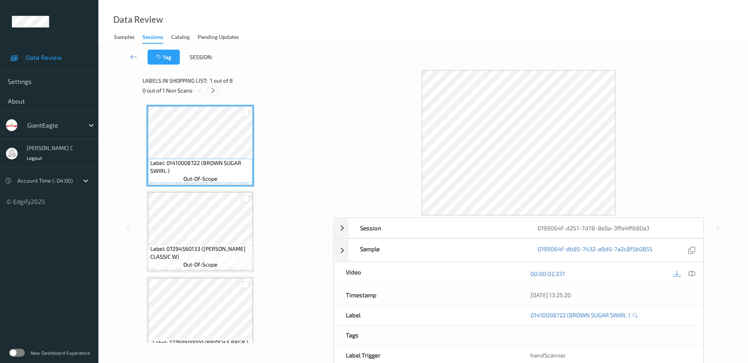
click at [212, 92] on icon at bounding box center [213, 90] width 7 height 7
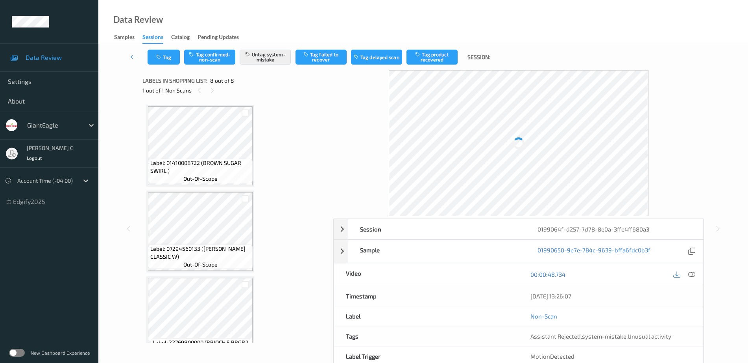
scroll to position [448, 0]
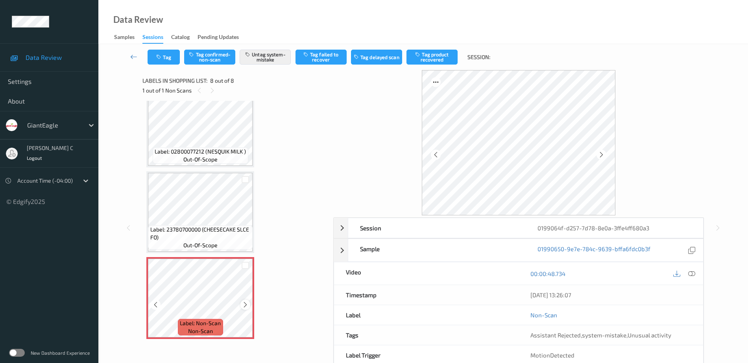
click at [248, 305] on icon at bounding box center [245, 304] width 7 height 7
click at [206, 239] on span "Label: 23780700000 (CHEESECAKE SLCE FO)" at bounding box center [200, 234] width 101 height 16
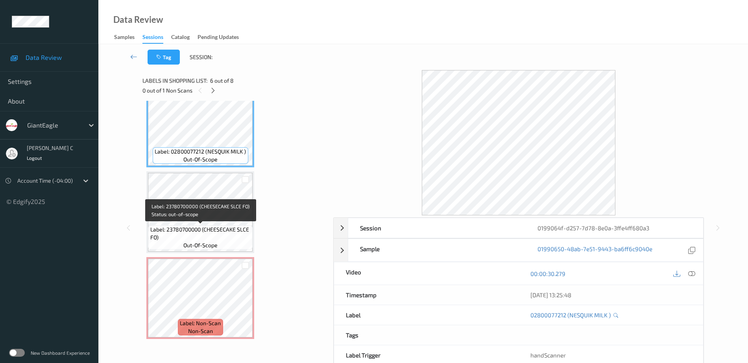
click at [200, 245] on span "out-of-scope" at bounding box center [200, 245] width 34 height 8
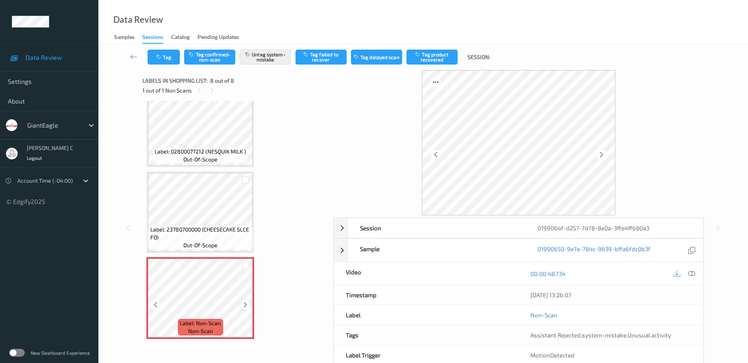
click at [244, 308] on icon at bounding box center [245, 304] width 7 height 7
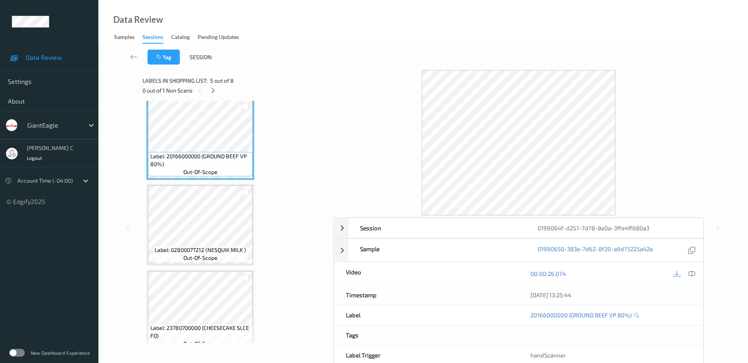
scroll to position [202, 0]
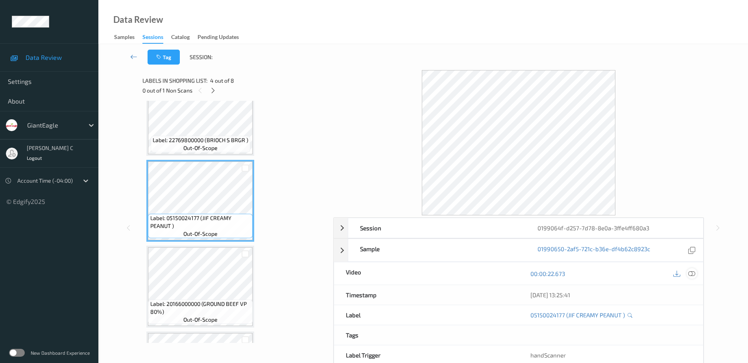
click at [690, 275] on icon at bounding box center [692, 273] width 7 height 7
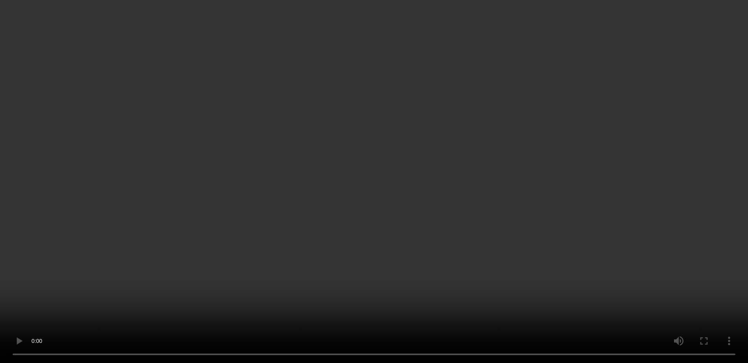
scroll to position [448, 0]
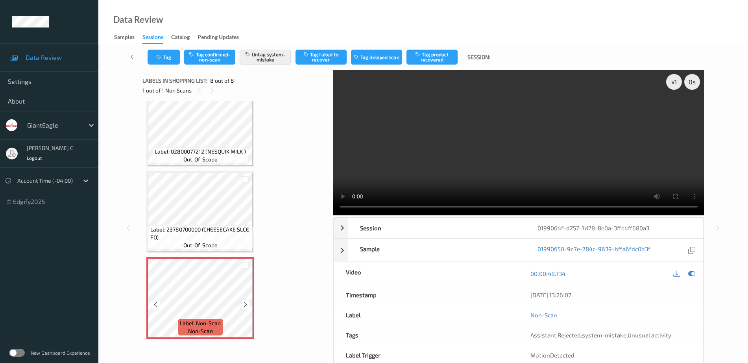
click at [249, 304] on div at bounding box center [246, 305] width 10 height 10
click at [247, 306] on icon at bounding box center [245, 304] width 7 height 7
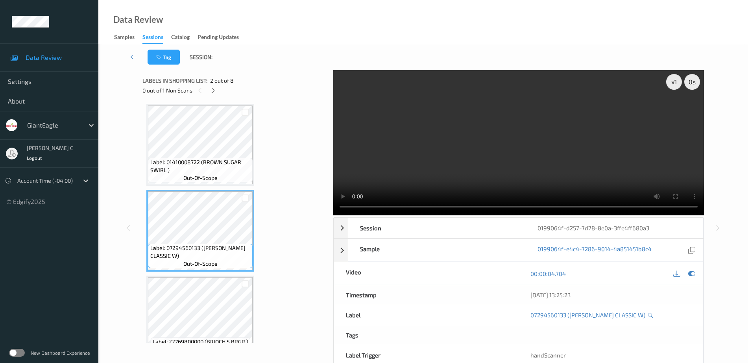
scroll to position [0, 0]
click at [193, 179] on span "out-of-scope" at bounding box center [200, 179] width 34 height 8
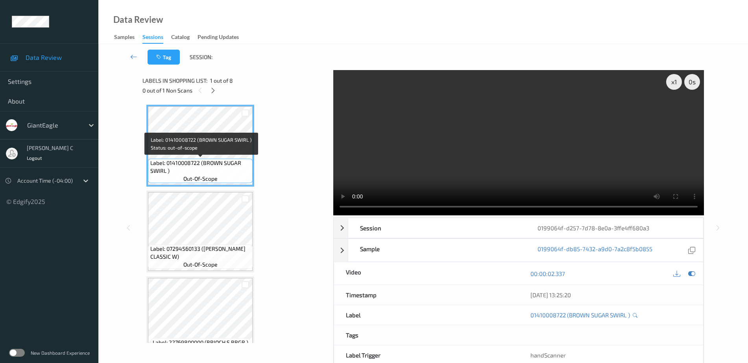
scroll to position [98, 0]
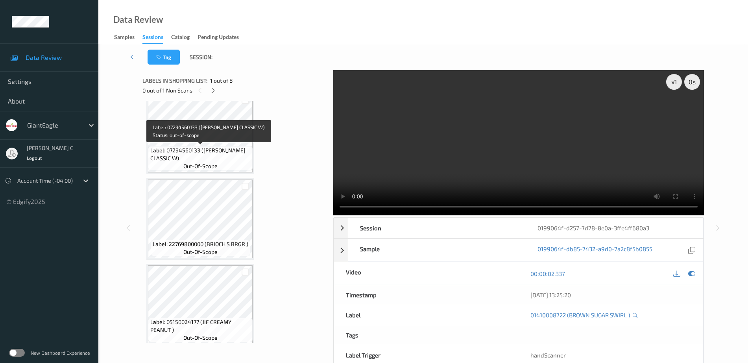
click at [193, 156] on span "Label: 07294560133 (SARA LEE CLASSIC W)" at bounding box center [200, 154] width 101 height 16
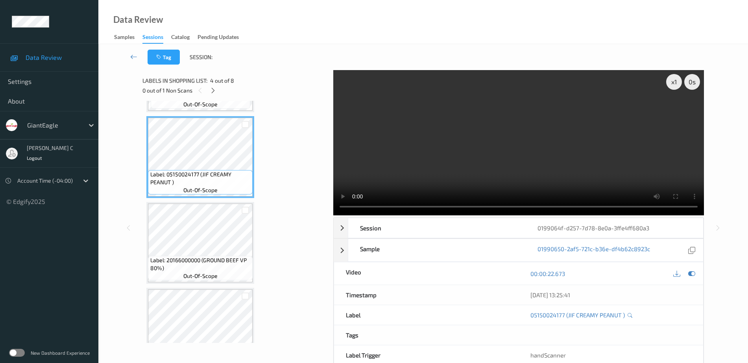
click at [194, 274] on span "out-of-scope" at bounding box center [200, 276] width 34 height 8
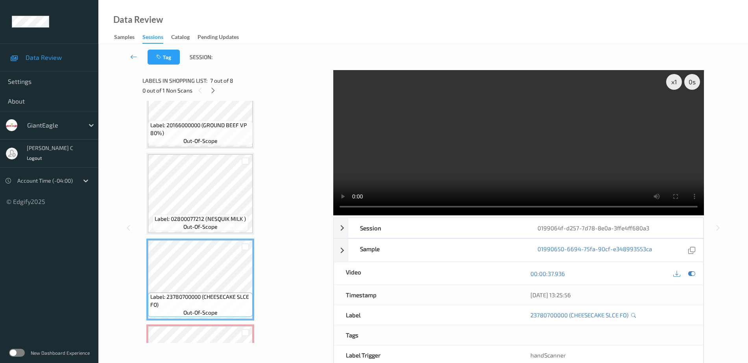
scroll to position [394, 0]
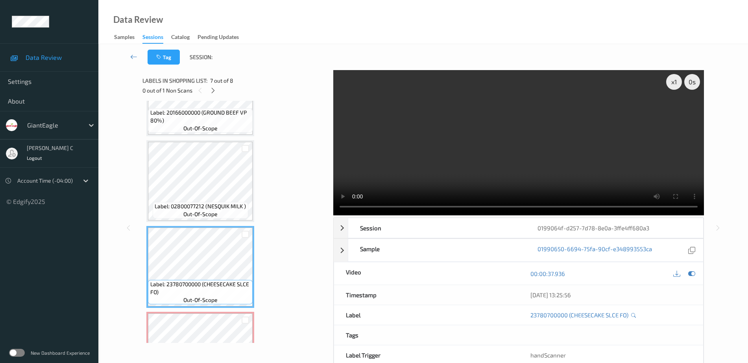
click at [200, 295] on span "Label: 23780700000 (CHEESECAKE SLCE FO)" at bounding box center [200, 288] width 101 height 16
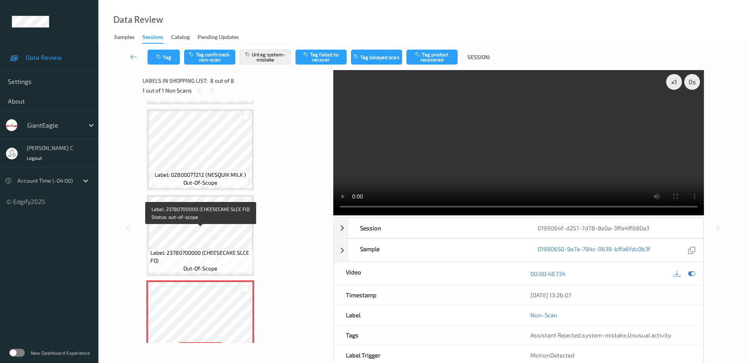
scroll to position [448, 0]
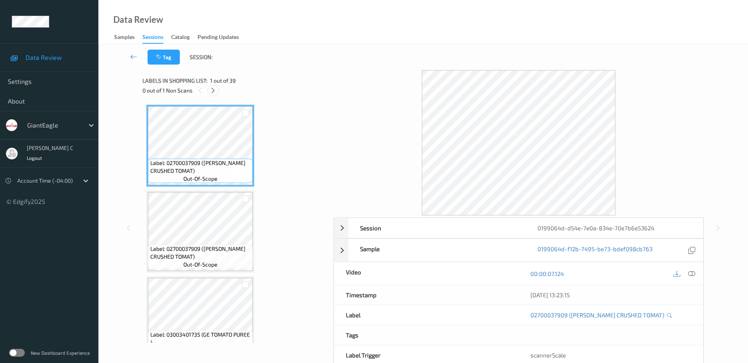
click at [210, 90] on icon at bounding box center [213, 90] width 7 height 7
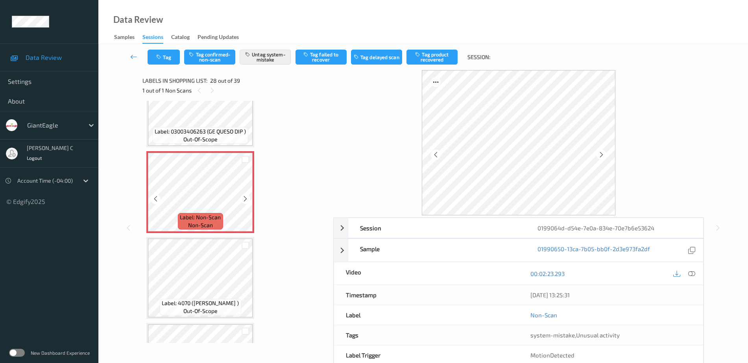
scroll to position [2285, 0]
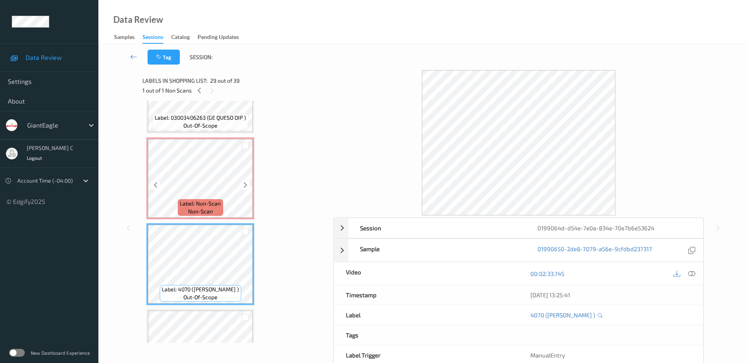
click at [199, 206] on span "Label: Non-Scan" at bounding box center [200, 204] width 41 height 8
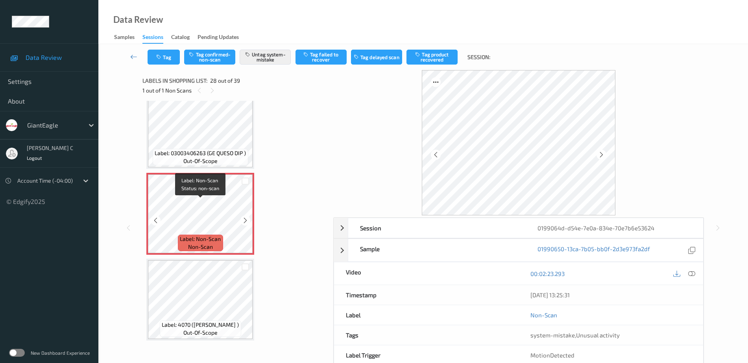
scroll to position [2236, 0]
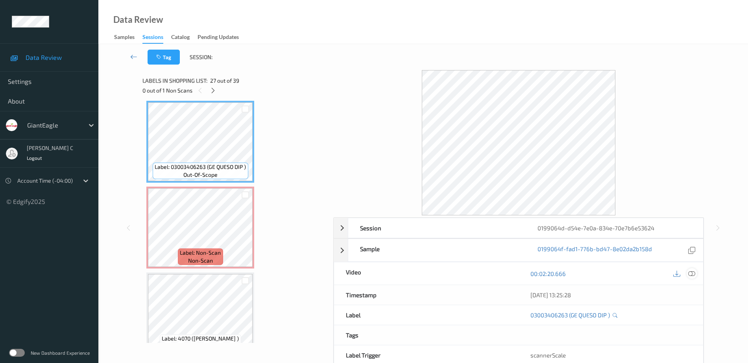
click at [693, 273] on icon at bounding box center [692, 273] width 7 height 7
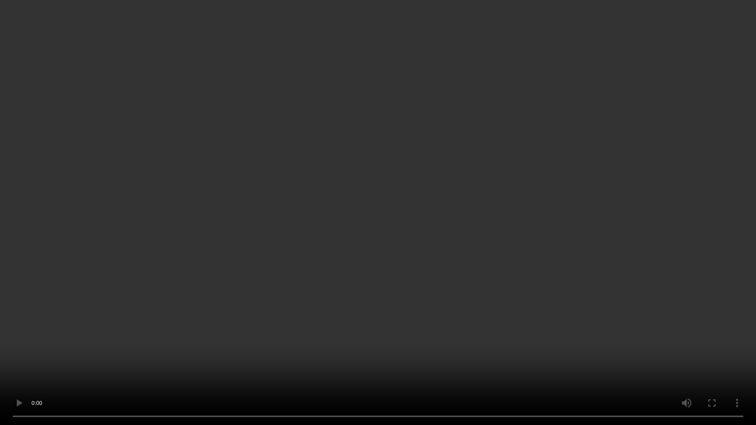
click at [378, 30] on video at bounding box center [378, 212] width 756 height 425
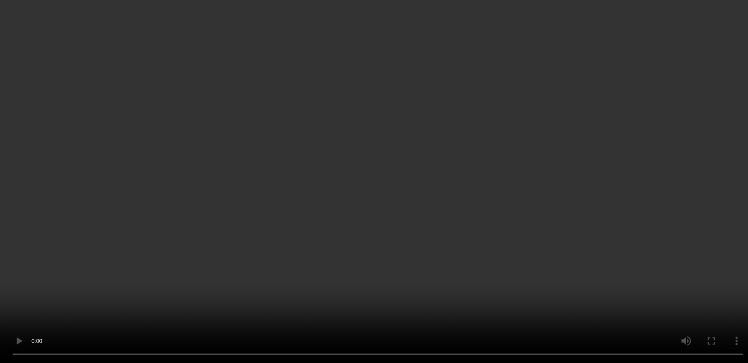
scroll to position [2285, 0]
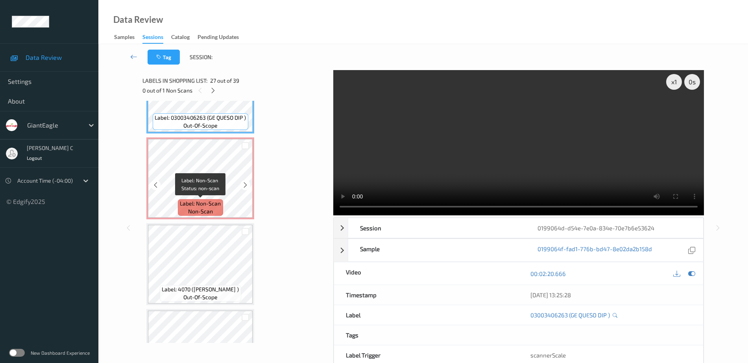
click at [185, 206] on span "Label: Non-Scan" at bounding box center [200, 204] width 41 height 8
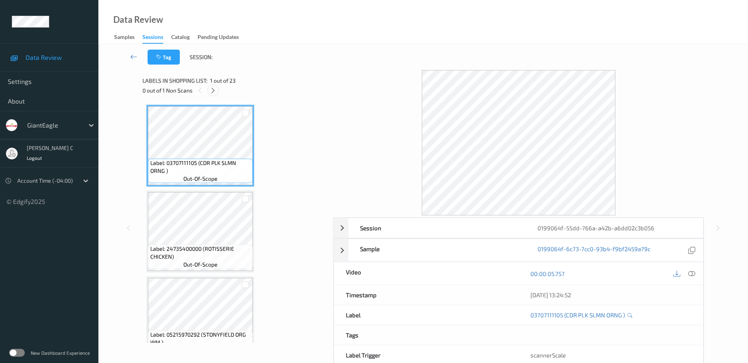
click at [212, 90] on icon at bounding box center [213, 90] width 7 height 7
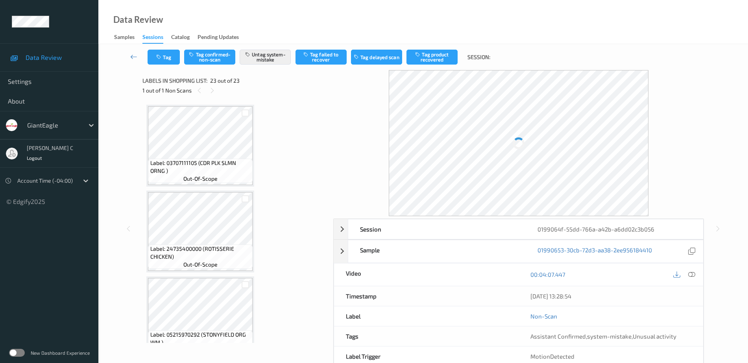
scroll to position [1736, 0]
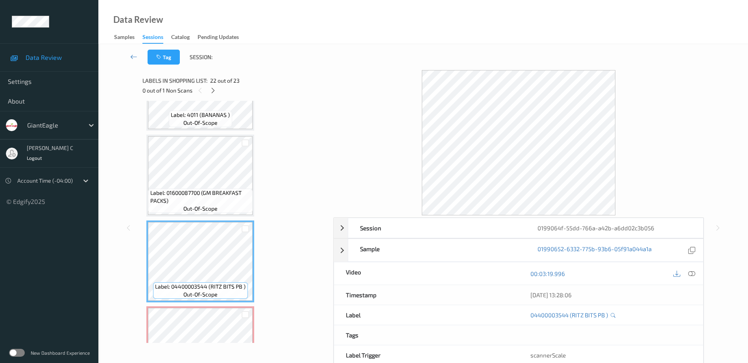
click at [191, 222] on div "Label: 04400003544 (RITZ BITS PB ) out-of-scope" at bounding box center [200, 261] width 108 height 82
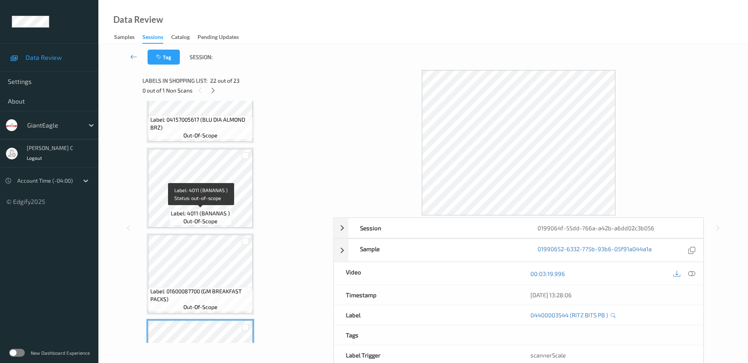
click at [193, 210] on span "Label: 4011 (BANANAS )" at bounding box center [200, 213] width 59 height 8
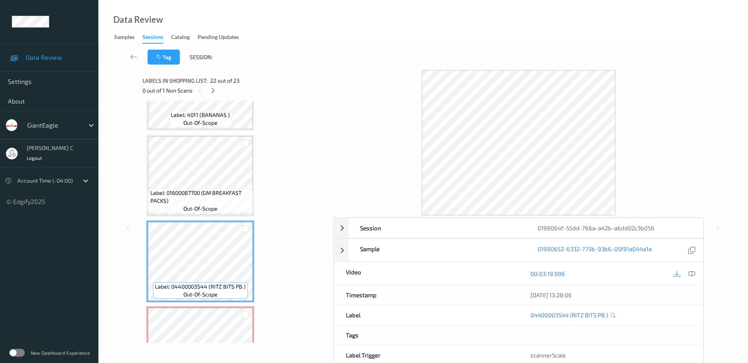
scroll to position [1588, 0]
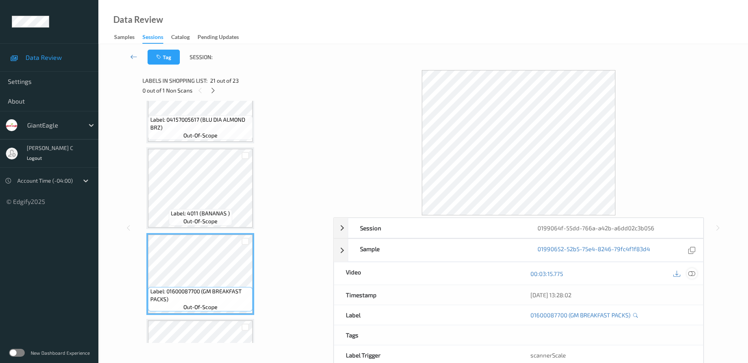
click at [695, 272] on icon at bounding box center [692, 273] width 7 height 7
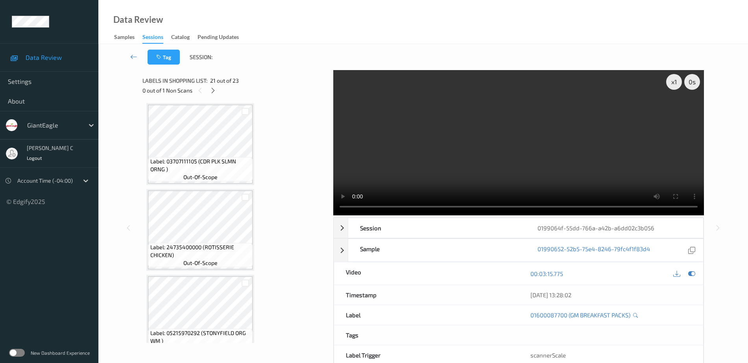
scroll to position [0, 0]
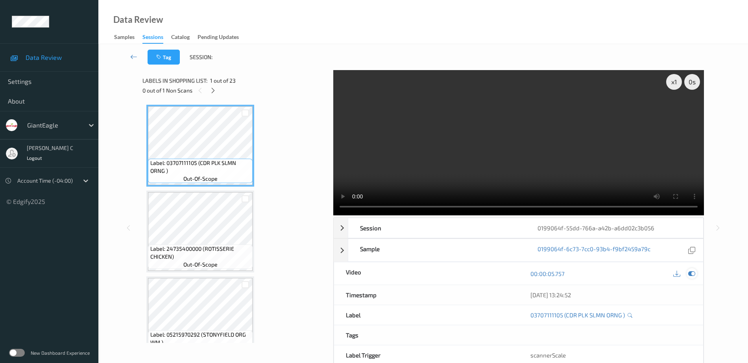
click at [693, 272] on icon at bounding box center [692, 273] width 7 height 7
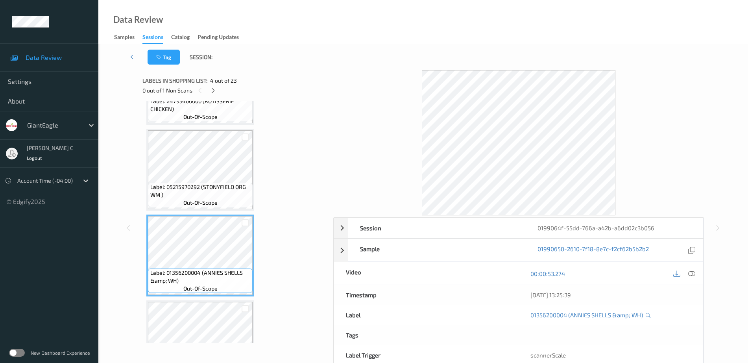
scroll to position [197, 0]
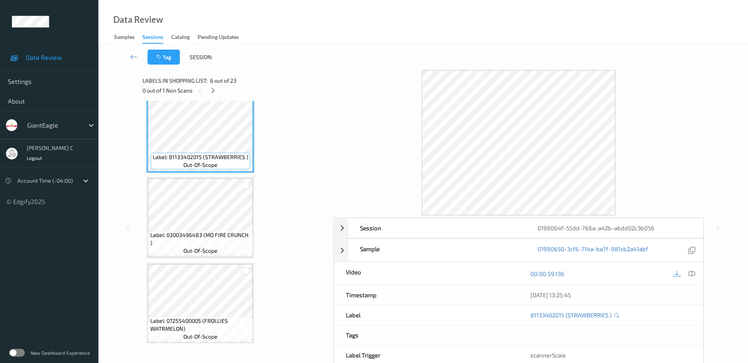
click at [188, 264] on div "Label: 07255400005 (FROLLIES WATRMELON) out-of-scope" at bounding box center [200, 304] width 108 height 82
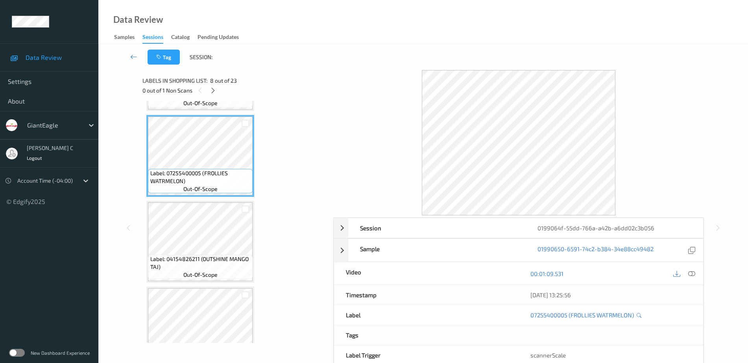
scroll to position [640, 0]
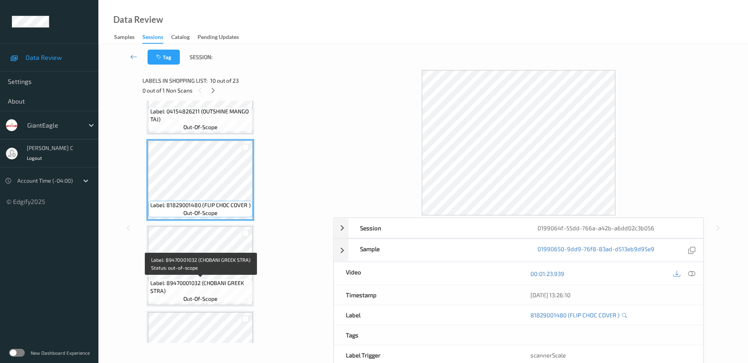
click at [194, 287] on span "Label: 89470001032 (CHOBANI GREEK STRA)" at bounding box center [200, 287] width 101 height 16
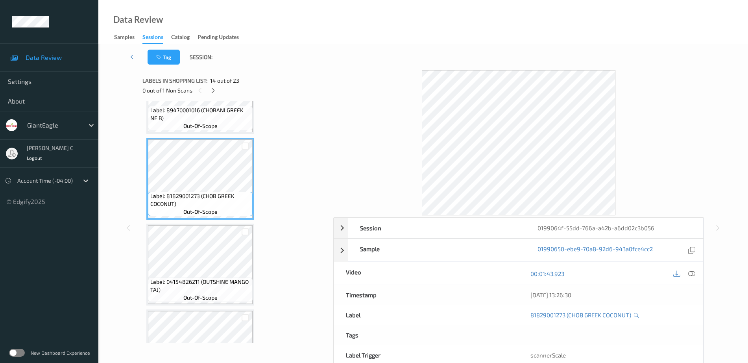
click at [209, 279] on span "Label: 04154826211 (OUTSHINE MANGO TAJ)" at bounding box center [200, 286] width 101 height 16
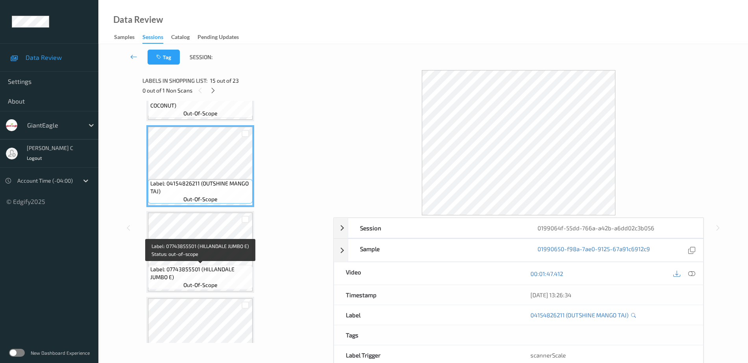
click at [207, 284] on span "out-of-scope" at bounding box center [200, 285] width 34 height 8
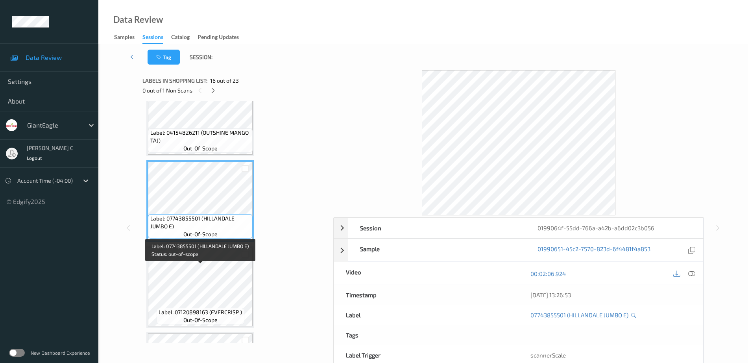
scroll to position [1280, 0]
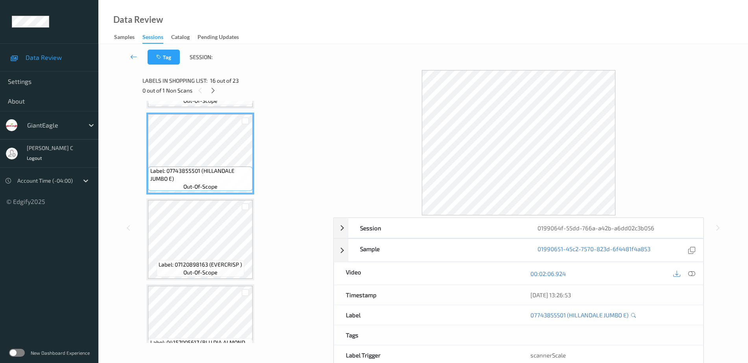
click at [215, 199] on div "Label: 07120898163 (EVERCRISP ) out-of-scope" at bounding box center [200, 239] width 108 height 82
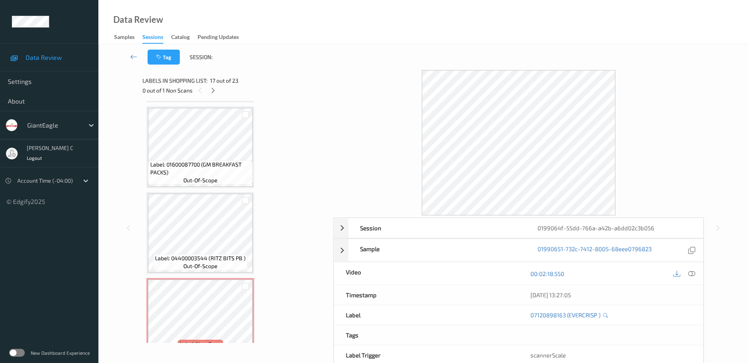
scroll to position [1736, 0]
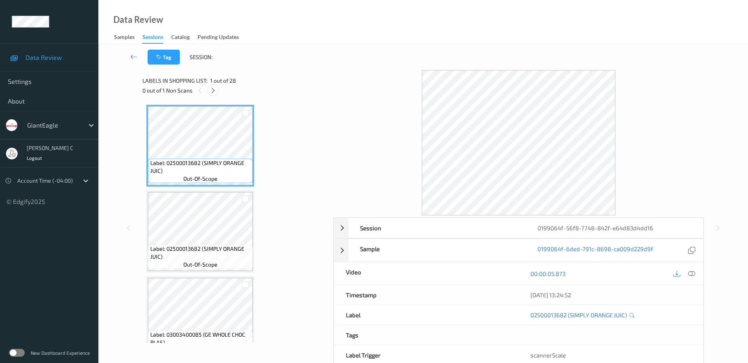
click at [213, 89] on icon at bounding box center [213, 90] width 7 height 7
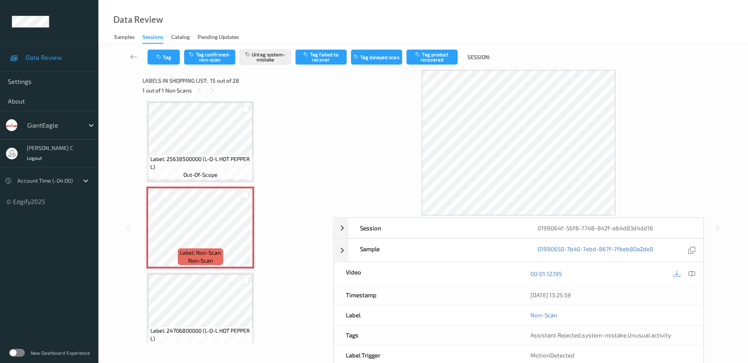
click at [219, 163] on span "Label: 25638500000 (L-O-L HOT PEPPER L)" at bounding box center [200, 163] width 101 height 16
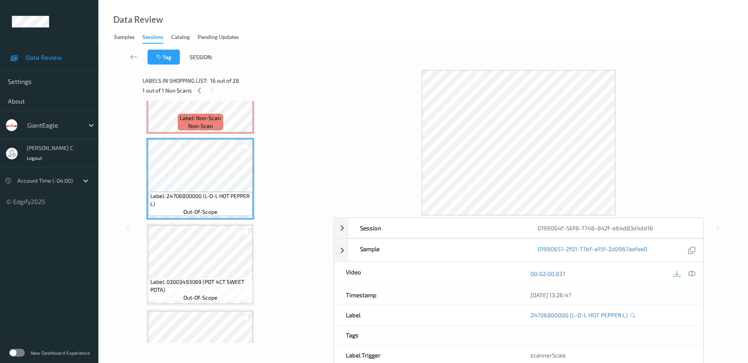
scroll to position [1267, 0]
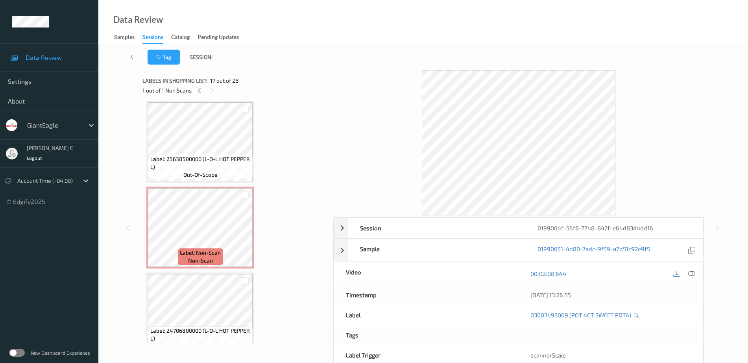
click at [212, 249] on span "Label: Non-Scan" at bounding box center [200, 253] width 41 height 8
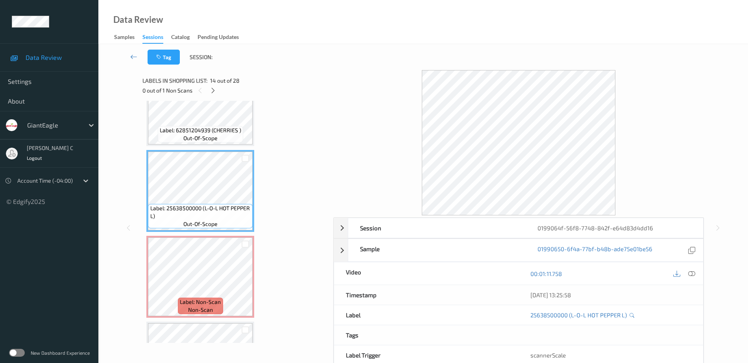
scroll to position [972, 0]
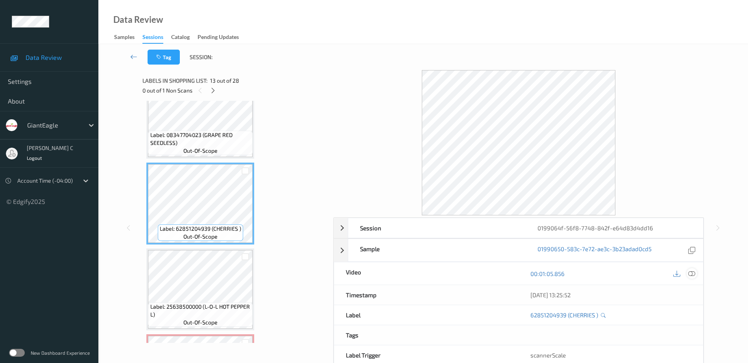
click at [693, 272] on icon at bounding box center [692, 273] width 7 height 7
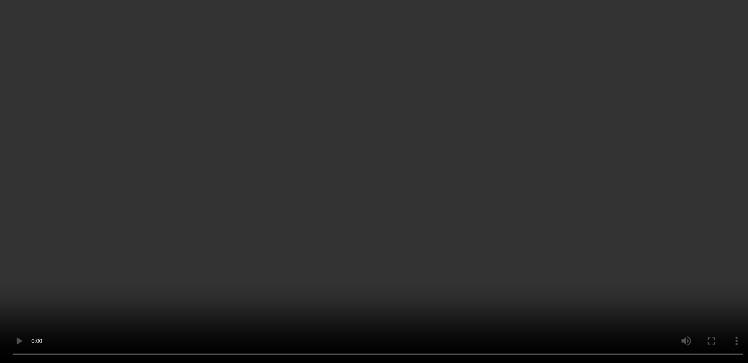
scroll to position [1169, 0]
